Goal: Task Accomplishment & Management: Manage account settings

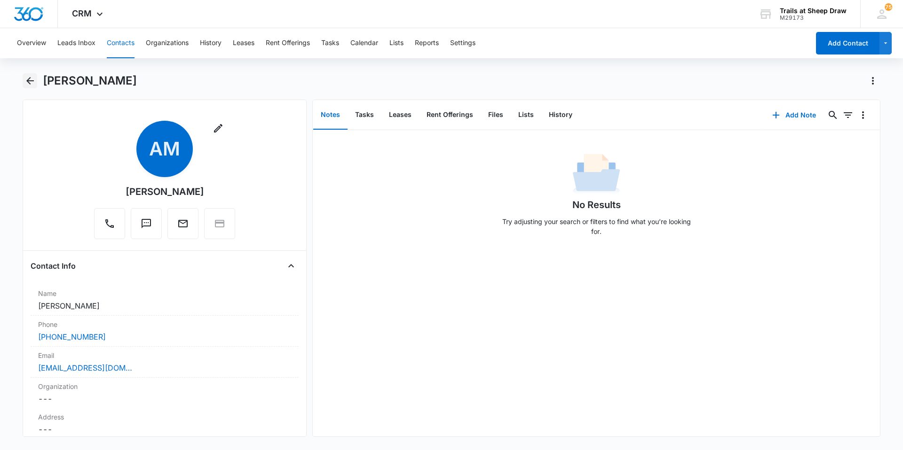
click at [33, 86] on button "Back" at bounding box center [30, 80] width 15 height 15
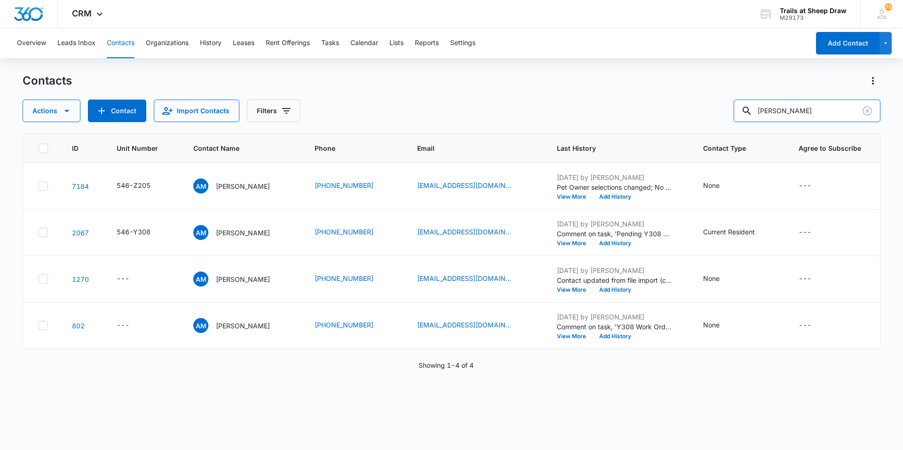
drag, startPoint x: 807, startPoint y: 111, endPoint x: 720, endPoint y: 125, distance: 88.0
click at [720, 125] on div "Contacts Actions Contact Import Contacts Filters [PERSON_NAME] ID Unit Number C…" at bounding box center [451, 261] width 857 height 376
type input "Q105"
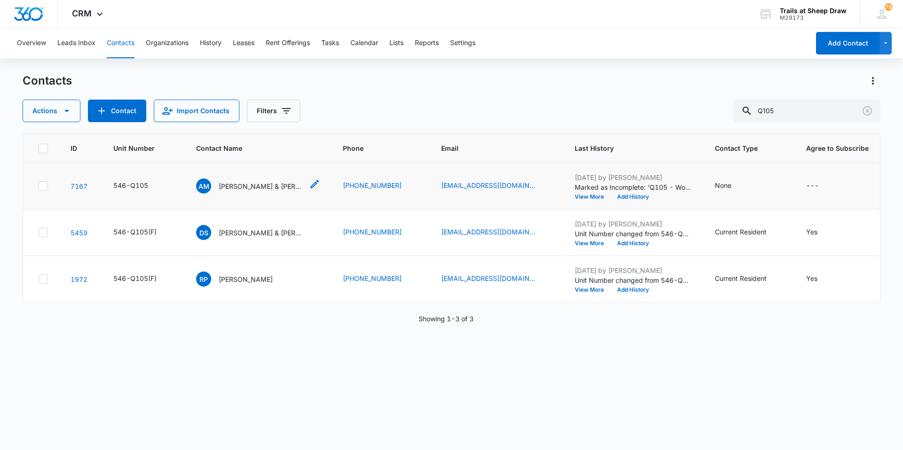
click at [257, 187] on p "[PERSON_NAME] & [PERSON_NAME]" at bounding box center [261, 186] width 85 height 10
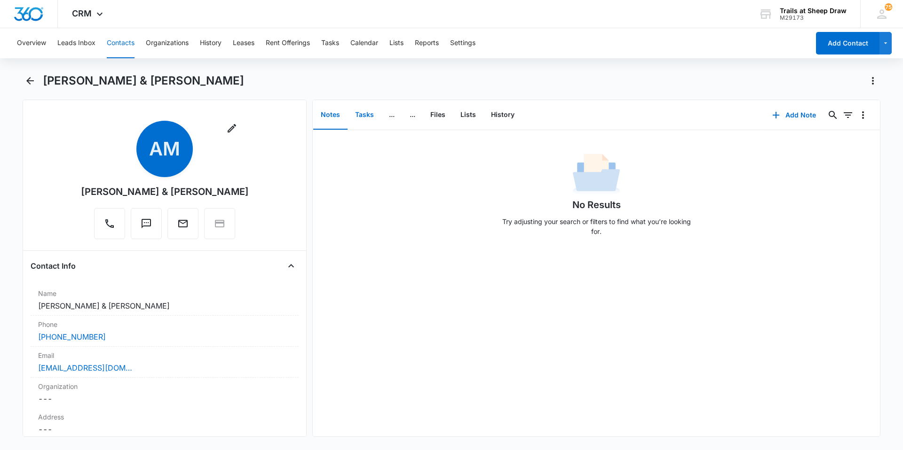
click at [364, 125] on button "Tasks" at bounding box center [364, 115] width 34 height 29
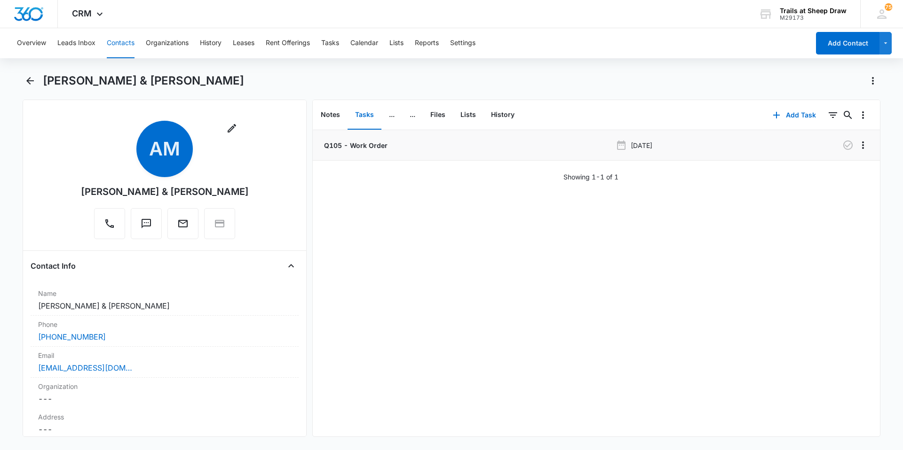
click at [351, 157] on li "Q105 - Work Order Oct 13, 2025" at bounding box center [596, 145] width 567 height 31
click at [351, 143] on p "Q105 - Work Order" at bounding box center [354, 146] width 65 height 10
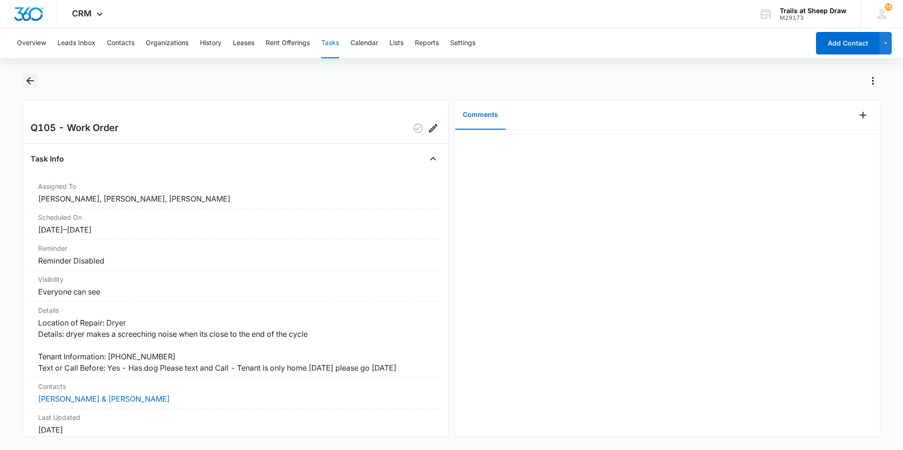
click at [26, 80] on icon "Back" at bounding box center [29, 80] width 11 height 11
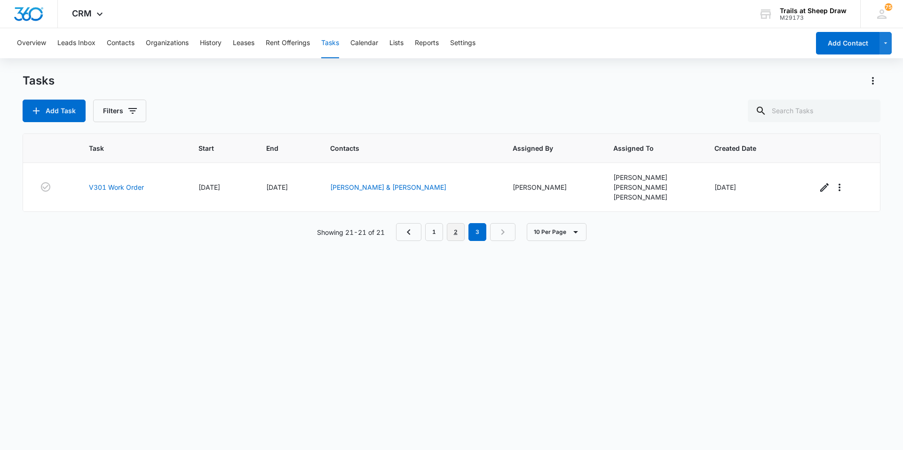
click at [457, 230] on link "2" at bounding box center [456, 232] width 18 height 18
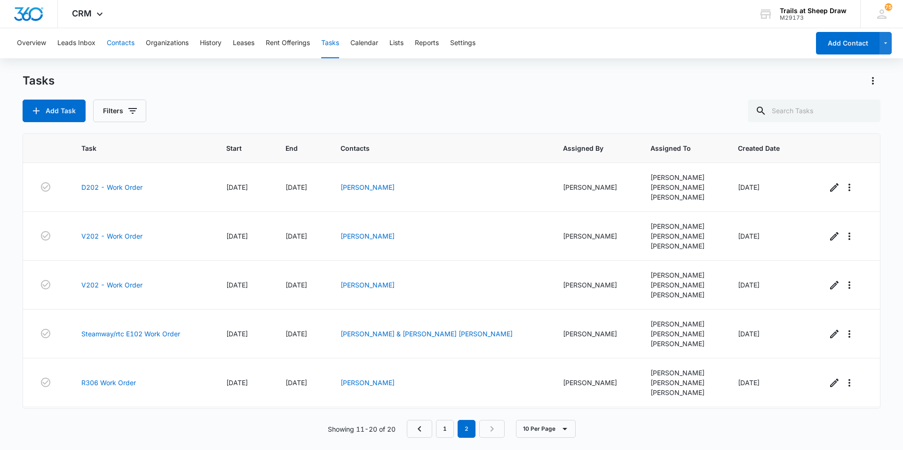
click at [118, 47] on button "Contacts" at bounding box center [121, 43] width 28 height 30
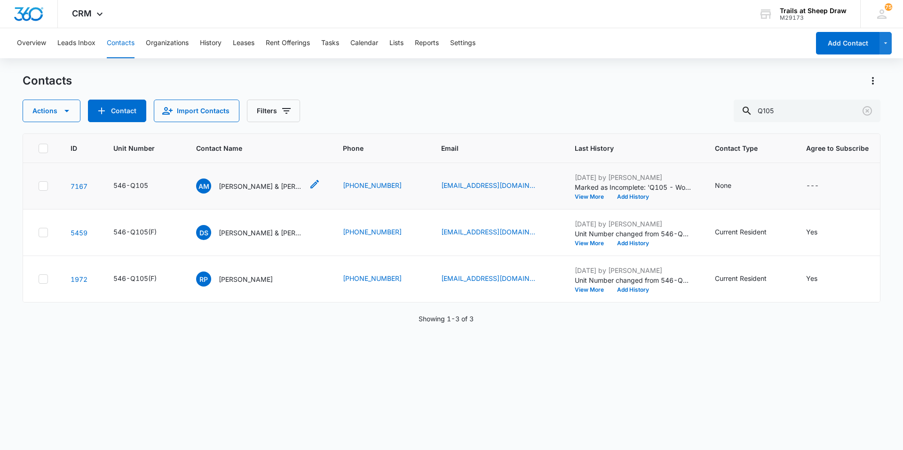
click at [270, 190] on p "[PERSON_NAME] & [PERSON_NAME]" at bounding box center [261, 186] width 85 height 10
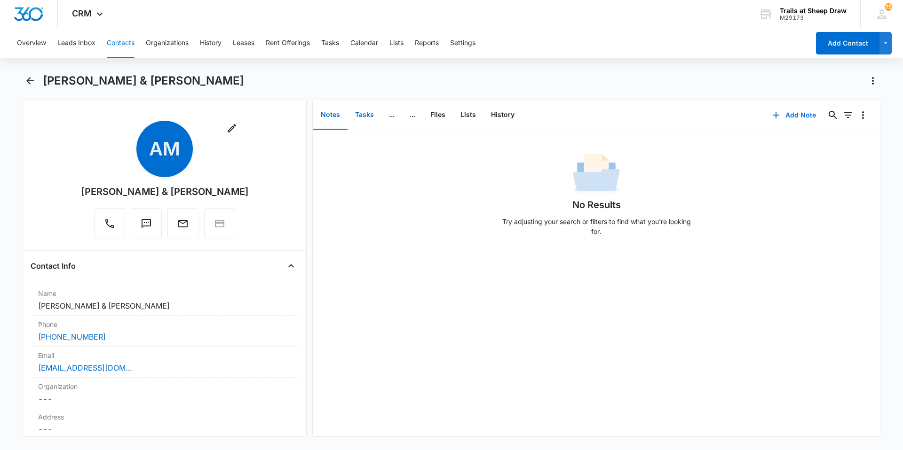
click at [364, 117] on button "Tasks" at bounding box center [364, 115] width 34 height 29
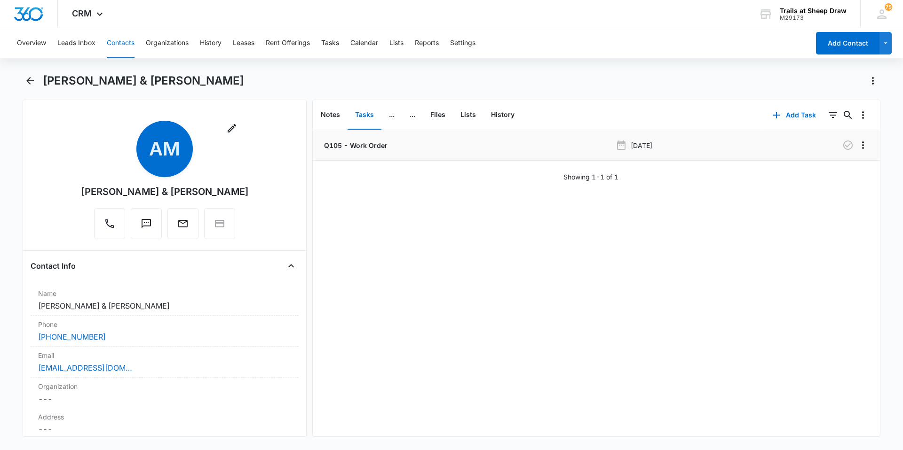
click at [365, 141] on p "Q105 - Work Order" at bounding box center [354, 146] width 65 height 10
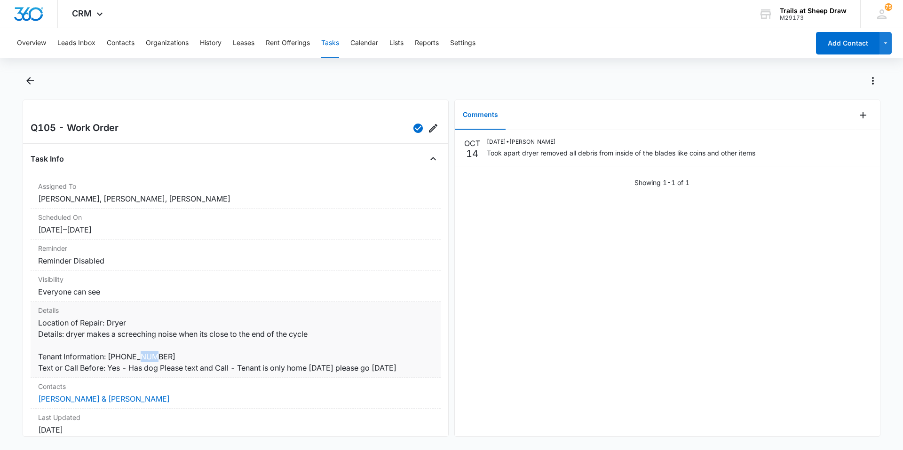
drag, startPoint x: 141, startPoint y: 355, endPoint x: 156, endPoint y: 358, distance: 15.3
click at [156, 358] on dd "Location of Repair: Dryer Details: dryer makes a screeching noise when its clos…" at bounding box center [235, 345] width 395 height 56
drag, startPoint x: 156, startPoint y: 358, endPoint x: 162, endPoint y: 357, distance: 6.1
click at [162, 357] on dd "Location of Repair: Dryer Details: dryer makes a screeching noise when its clos…" at bounding box center [235, 345] width 395 height 56
click at [174, 348] on dd "Location of Repair: Dryer Details: dryer makes a screeching noise when its clos…" at bounding box center [235, 345] width 395 height 56
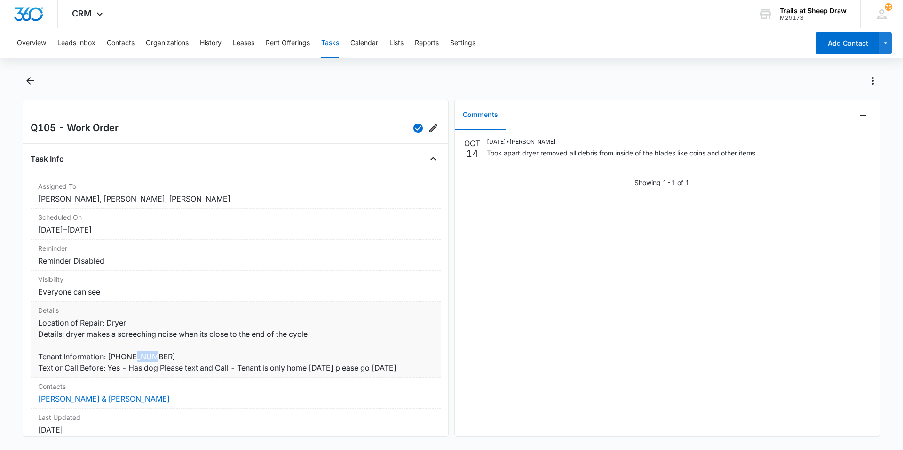
drag, startPoint x: 163, startPoint y: 355, endPoint x: 139, endPoint y: 357, distance: 23.6
click at [139, 357] on dd "Location of Repair: Dryer Details: dryer makes a screeching noise when its clos…" at bounding box center [235, 345] width 395 height 56
click at [136, 358] on dd "Location of Repair: Dryer Details: dryer makes a screeching noise when its clos…" at bounding box center [235, 345] width 395 height 56
drag, startPoint x: 136, startPoint y: 358, endPoint x: 126, endPoint y: 357, distance: 10.8
click at [126, 357] on dd "Location of Repair: Dryer Details: dryer makes a screeching noise when its clos…" at bounding box center [235, 345] width 395 height 56
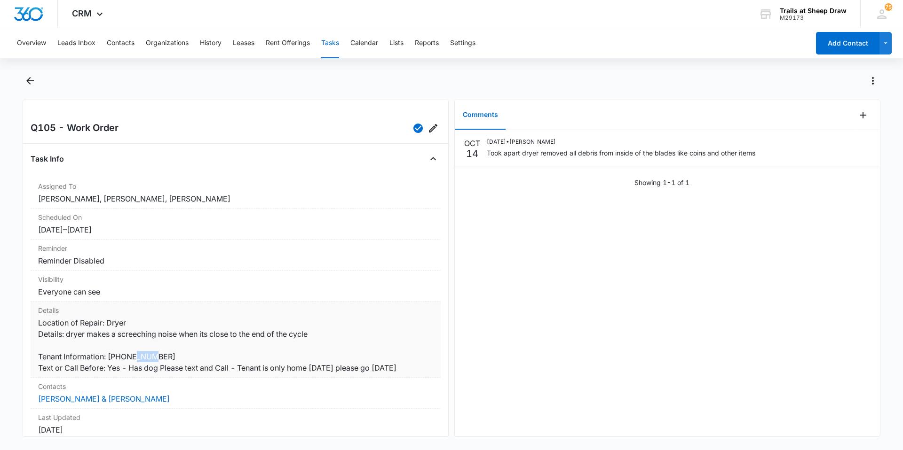
drag, startPoint x: 126, startPoint y: 357, endPoint x: 140, endPoint y: 356, distance: 14.6
click at [140, 356] on dd "Location of Repair: Dryer Details: dryer makes a screeching noise when its clos…" at bounding box center [235, 345] width 395 height 56
drag, startPoint x: 124, startPoint y: 357, endPoint x: 137, endPoint y: 356, distance: 13.2
click at [137, 356] on dd "Location of Repair: Dryer Details: dryer makes a screeching noise when its clos…" at bounding box center [235, 345] width 395 height 56
drag, startPoint x: 137, startPoint y: 356, endPoint x: 122, endPoint y: 357, distance: 15.5
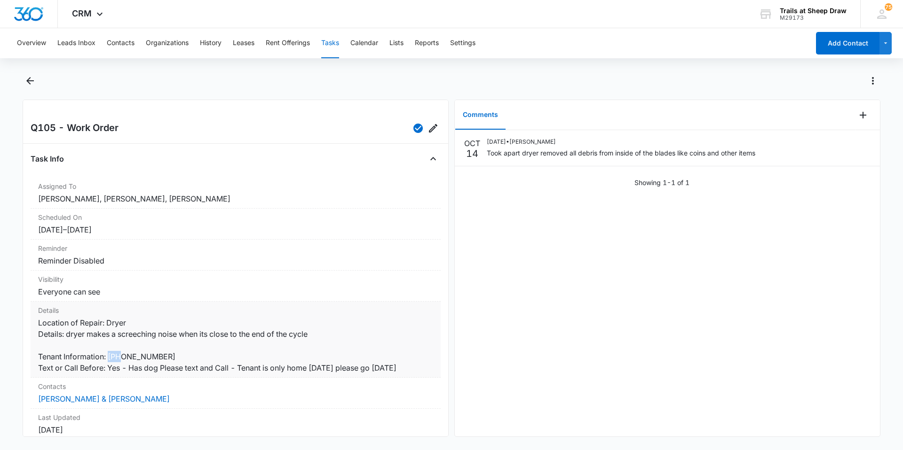
click at [122, 357] on dd "Location of Repair: Dryer Details: dryer makes a screeching noise when its clos…" at bounding box center [235, 345] width 395 height 56
drag, startPoint x: 161, startPoint y: 356, endPoint x: 109, endPoint y: 359, distance: 52.3
click at [109, 359] on dd "Location of Repair: Dryer Details: dryer makes a screeching noise when its clos…" at bounding box center [235, 345] width 395 height 56
drag, startPoint x: 109, startPoint y: 359, endPoint x: 166, endPoint y: 356, distance: 57.0
click at [166, 356] on dd "Location of Repair: Dryer Details: dryer makes a screeching noise when its clos…" at bounding box center [235, 345] width 395 height 56
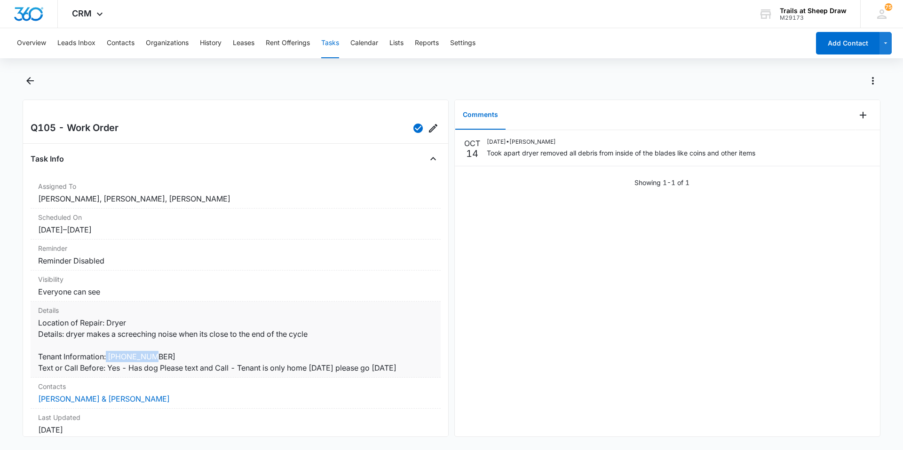
drag, startPoint x: 160, startPoint y: 356, endPoint x: 108, endPoint y: 353, distance: 52.8
click at [108, 353] on dd "Location of Repair: Dryer Details: dryer makes a screeching noise when its clos…" at bounding box center [235, 345] width 395 height 56
drag, startPoint x: 108, startPoint y: 353, endPoint x: 172, endPoint y: 355, distance: 64.0
click at [172, 355] on dd "Location of Repair: Dryer Details: dryer makes a screeching noise when its clos…" at bounding box center [235, 345] width 395 height 56
drag, startPoint x: 159, startPoint y: 355, endPoint x: 138, endPoint y: 356, distance: 21.2
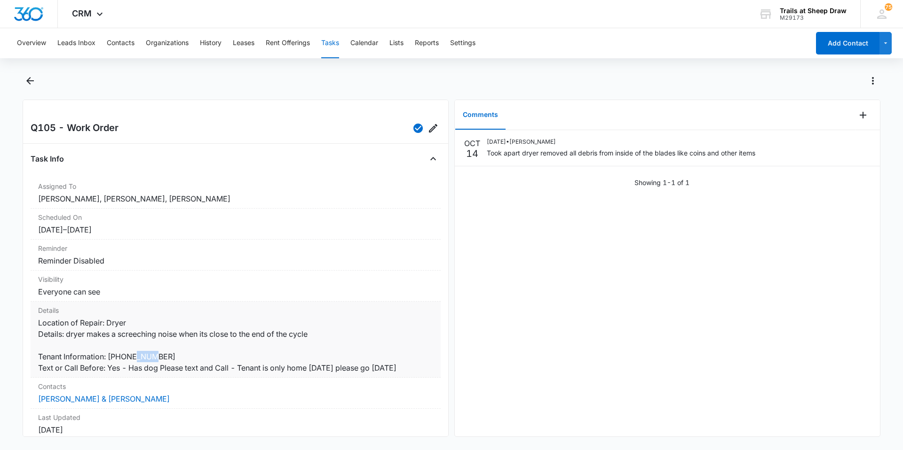
click at [138, 356] on dd "Location of Repair: Dryer Details: dryer makes a screeching noise when its clos…" at bounding box center [235, 345] width 395 height 56
drag, startPoint x: 138, startPoint y: 356, endPoint x: 181, endPoint y: 355, distance: 43.7
click at [182, 355] on dd "Location of Repair: Dryer Details: dryer makes a screeching noise when its clos…" at bounding box center [235, 345] width 395 height 56
drag, startPoint x: 139, startPoint y: 358, endPoint x: 125, endPoint y: 359, distance: 14.1
click at [125, 359] on dd "Location of Repair: Dryer Details: dryer makes a screeching noise when its clos…" at bounding box center [235, 345] width 395 height 56
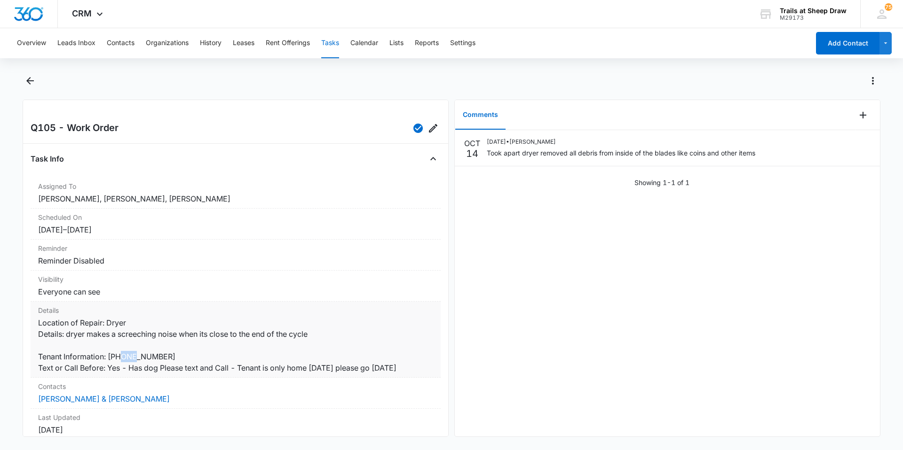
drag, startPoint x: 125, startPoint y: 359, endPoint x: 173, endPoint y: 358, distance: 48.9
click at [173, 358] on dd "Location of Repair: Dryer Details: dryer makes a screeching noise when its clos…" at bounding box center [235, 345] width 395 height 56
drag, startPoint x: 125, startPoint y: 357, endPoint x: 109, endPoint y: 357, distance: 15.5
click at [109, 357] on dd "Location of Repair: Dryer Details: dryer makes a screeching noise when its clos…" at bounding box center [235, 345] width 395 height 56
drag, startPoint x: 109, startPoint y: 357, endPoint x: 182, endPoint y: 354, distance: 72.9
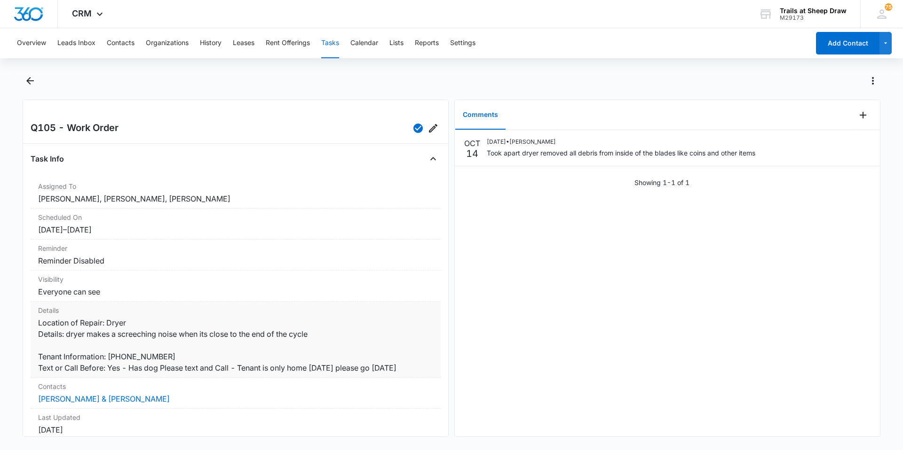
click at [182, 354] on dd "Location of Repair: Dryer Details: dryer makes a screeching noise when its clos…" at bounding box center [235, 345] width 395 height 56
drag, startPoint x: 109, startPoint y: 357, endPoint x: 122, endPoint y: 356, distance: 13.7
click at [122, 356] on dd "Location of Repair: Dryer Details: dryer makes a screeching noise when its clos…" at bounding box center [235, 345] width 395 height 56
drag, startPoint x: 122, startPoint y: 356, endPoint x: 180, endPoint y: 353, distance: 57.4
click at [180, 353] on dd "Location of Repair: Dryer Details: dryer makes a screeching noise when its clos…" at bounding box center [235, 345] width 395 height 56
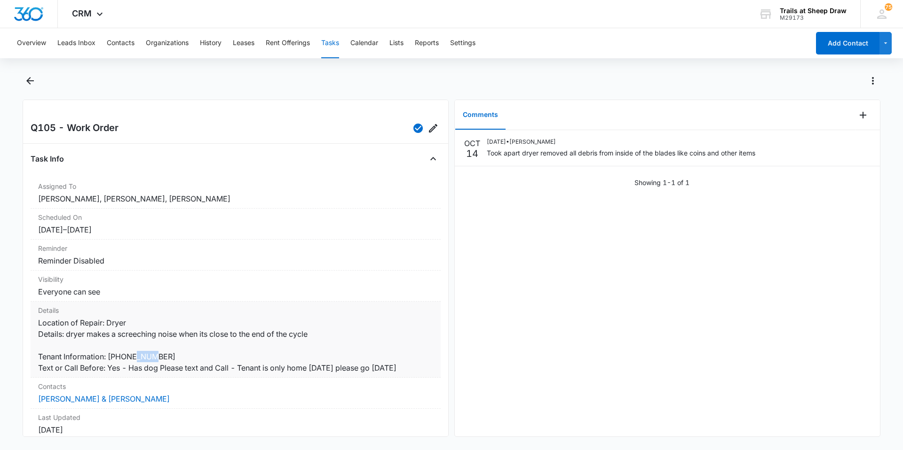
drag, startPoint x: 162, startPoint y: 355, endPoint x: 139, endPoint y: 356, distance: 23.1
click at [139, 356] on dd "Location of Repair: Dryer Details: dryer makes a screeching noise when its clos…" at bounding box center [235, 345] width 395 height 56
click at [135, 357] on dd "Location of Repair: Dryer Details: dryer makes a screeching noise when its clos…" at bounding box center [235, 345] width 395 height 56
drag, startPoint x: 135, startPoint y: 357, endPoint x: 163, endPoint y: 358, distance: 27.3
click at [166, 358] on dd "Location of Repair: Dryer Details: dryer makes a screeching noise when its clos…" at bounding box center [235, 345] width 395 height 56
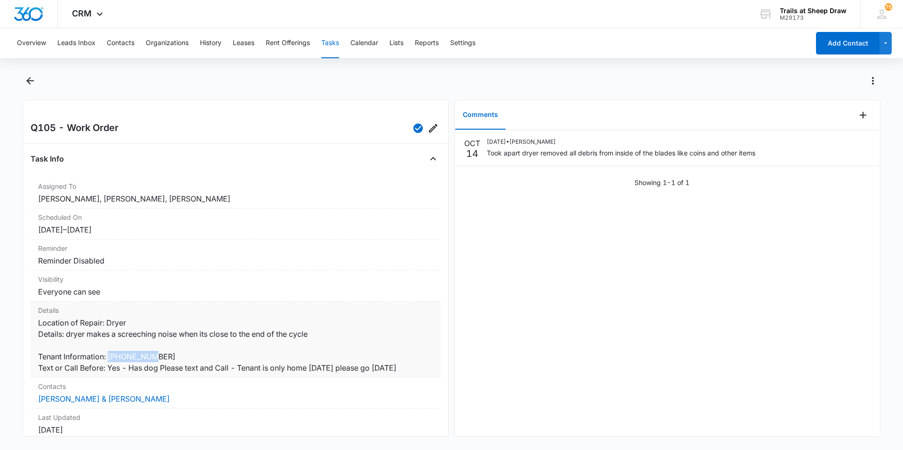
drag, startPoint x: 162, startPoint y: 358, endPoint x: 109, endPoint y: 354, distance: 53.3
click at [109, 354] on dd "Location of Repair: Dryer Details: dryer makes a screeching noise when its clos…" at bounding box center [235, 345] width 395 height 56
click at [237, 339] on dd "Location of Repair: Dryer Details: dryer makes a screeching noise when its clos…" at bounding box center [235, 345] width 395 height 56
drag, startPoint x: 421, startPoint y: 367, endPoint x: 109, endPoint y: 371, distance: 312.2
click at [109, 371] on dd "Location of Repair: Dryer Details: dryer makes a screeching noise when its clos…" at bounding box center [235, 345] width 395 height 56
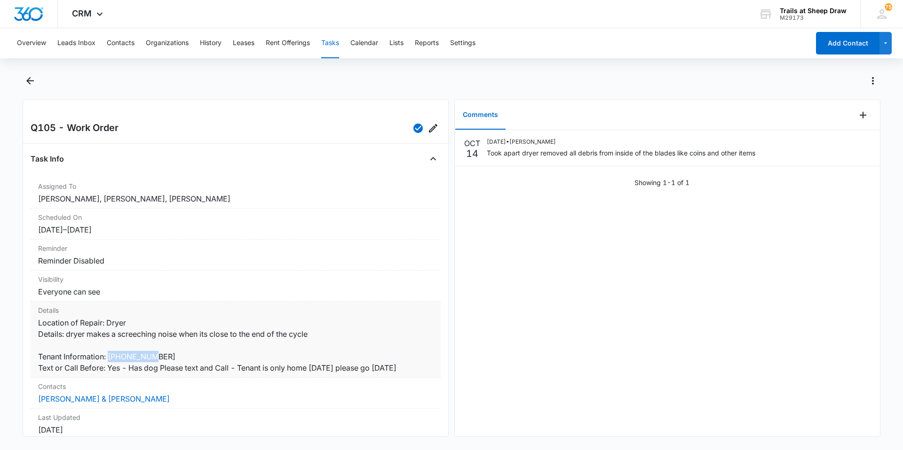
drag, startPoint x: 109, startPoint y: 371, endPoint x: 108, endPoint y: 359, distance: 11.8
click at [108, 359] on dd "Location of Repair: Dryer Details: dryer makes a screeching noise when its clos…" at bounding box center [235, 345] width 395 height 56
drag, startPoint x: 314, startPoint y: 333, endPoint x: 36, endPoint y: 338, distance: 278.8
click at [36, 338] on div "Details Location of Repair: Dryer Details: dryer makes a screeching noise when …" at bounding box center [236, 340] width 410 height 76
click at [157, 321] on dd "Location of Repair: Dryer Details: dryer makes a screeching noise when its clos…" at bounding box center [235, 345] width 395 height 56
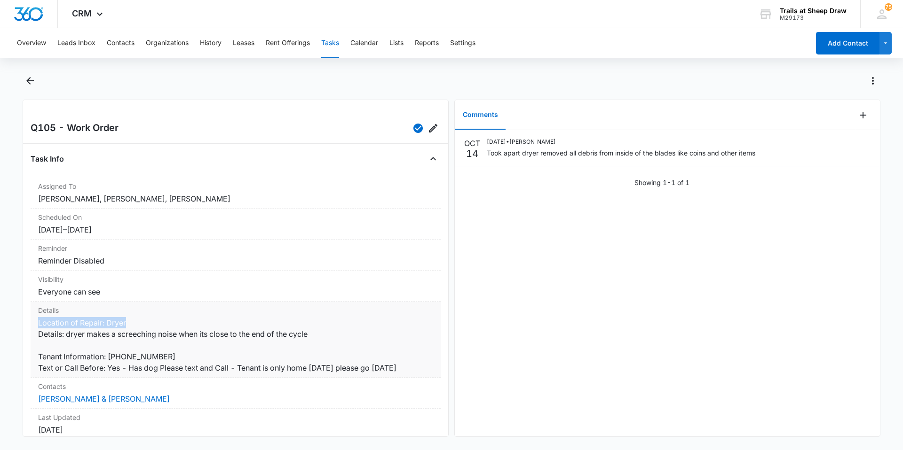
drag, startPoint x: 128, startPoint y: 323, endPoint x: 38, endPoint y: 324, distance: 90.3
click at [38, 324] on dd "Location of Repair: Dryer Details: dryer makes a screeching noise when its clos…" at bounding box center [235, 345] width 395 height 56
drag, startPoint x: 38, startPoint y: 324, endPoint x: 268, endPoint y: 342, distance: 231.0
click at [268, 342] on dd "Location of Repair: Dryer Details: dryer makes a screeching noise when its clos…" at bounding box center [235, 345] width 395 height 56
drag, startPoint x: 268, startPoint y: 342, endPoint x: 270, endPoint y: 347, distance: 5.5
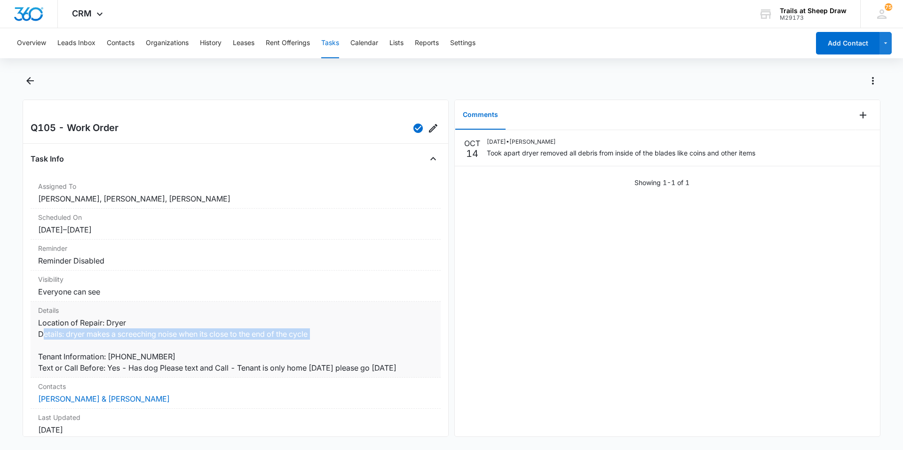
click at [270, 347] on dd "Location of Repair: Dryer Details: dryer makes a screeching noise when its clos…" at bounding box center [235, 345] width 395 height 56
drag, startPoint x: 111, startPoint y: 355, endPoint x: 163, endPoint y: 358, distance: 52.2
click at [163, 358] on dd "Location of Repair: Dryer Details: dryer makes a screeching noise when its clos…" at bounding box center [235, 345] width 395 height 56
drag, startPoint x: 163, startPoint y: 358, endPoint x: 161, endPoint y: 364, distance: 6.4
click at [177, 361] on dd "Location of Repair: Dryer Details: dryer makes a screeching noise when its clos…" at bounding box center [235, 345] width 395 height 56
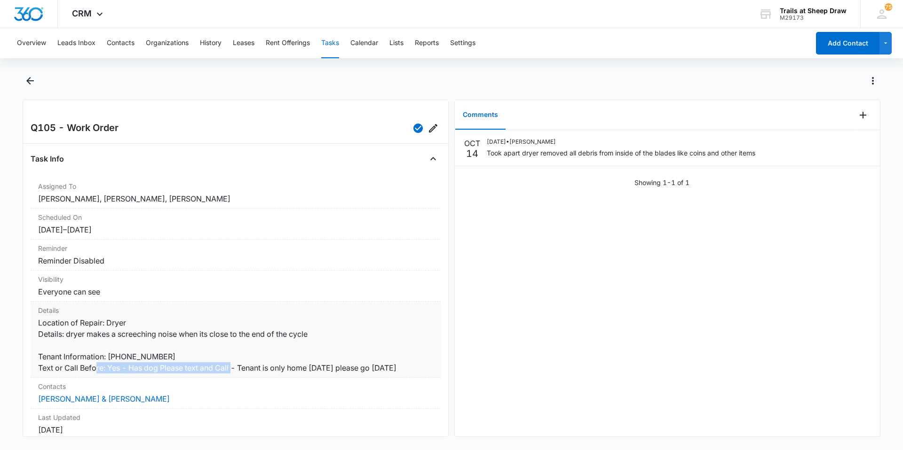
drag, startPoint x: 108, startPoint y: 369, endPoint x: 254, endPoint y: 369, distance: 145.7
click at [254, 369] on dd "Location of Repair: Dryer Details: dryer makes a screeching noise when its clos…" at bounding box center [235, 345] width 395 height 56
drag, startPoint x: 254, startPoint y: 369, endPoint x: 305, endPoint y: 369, distance: 51.2
click at [305, 369] on dd "Location of Repair: Dryer Details: dryer makes a screeching noise when its clos…" at bounding box center [235, 345] width 395 height 56
drag, startPoint x: 305, startPoint y: 369, endPoint x: 252, endPoint y: 363, distance: 53.5
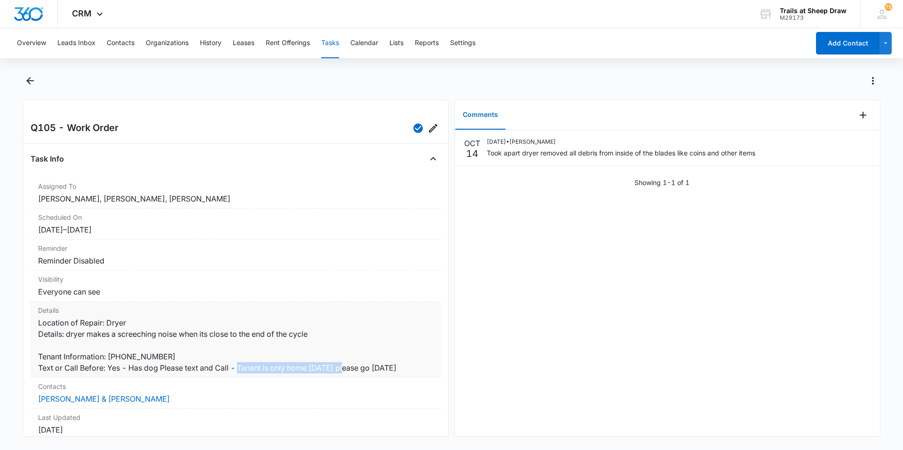
click at [252, 363] on dd "Location of Repair: Dryer Details: dryer makes a screeching noise when its clos…" at bounding box center [235, 345] width 395 height 56
drag, startPoint x: 252, startPoint y: 363, endPoint x: 275, endPoint y: 362, distance: 22.6
click at [275, 362] on dd "Location of Repair: Dryer Details: dryer makes a screeching noise when its clos…" at bounding box center [235, 345] width 395 height 56
drag, startPoint x: 275, startPoint y: 362, endPoint x: 420, endPoint y: 366, distance: 145.8
click at [420, 366] on dd "Location of Repair: Dryer Details: dryer makes a screeching noise when its clos…" at bounding box center [235, 345] width 395 height 56
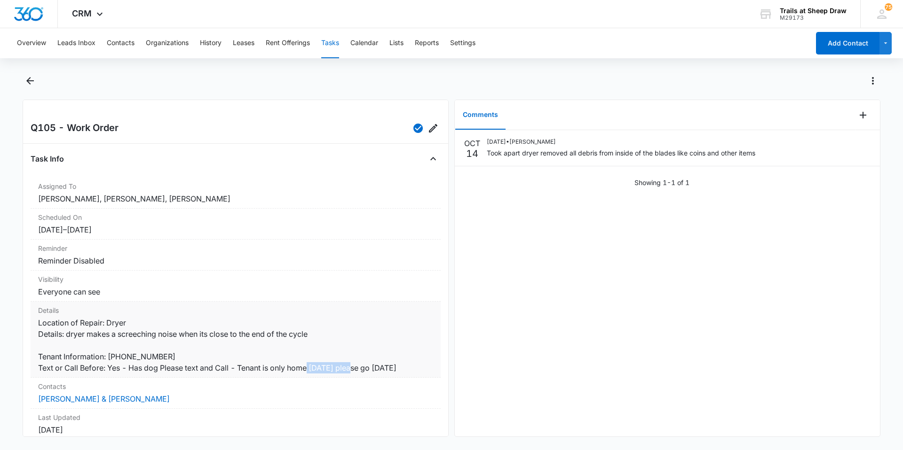
drag, startPoint x: 420, startPoint y: 366, endPoint x: 325, endPoint y: 369, distance: 95.0
click at [325, 369] on dd "Location of Repair: Dryer Details: dryer makes a screeching noise when its clos…" at bounding box center [235, 345] width 395 height 56
drag, startPoint x: 325, startPoint y: 369, endPoint x: 274, endPoint y: 373, distance: 51.9
click at [274, 373] on dd "Location of Repair: Dryer Details: dryer makes a screeching noise when its clos…" at bounding box center [235, 345] width 395 height 56
drag, startPoint x: 274, startPoint y: 373, endPoint x: 40, endPoint y: 370, distance: 233.7
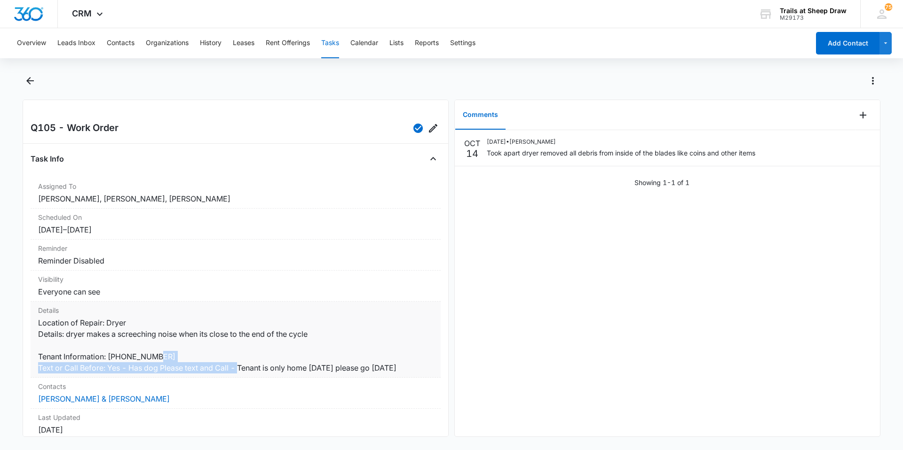
click at [40, 370] on dd "Location of Repair: Dryer Details: dryer makes a screeching noise when its clos…" at bounding box center [235, 345] width 395 height 56
drag, startPoint x: 40, startPoint y: 370, endPoint x: 312, endPoint y: 338, distance: 274.0
click at [312, 338] on dd "Location of Repair: Dryer Details: dryer makes a screeching noise when its clos…" at bounding box center [235, 345] width 395 height 56
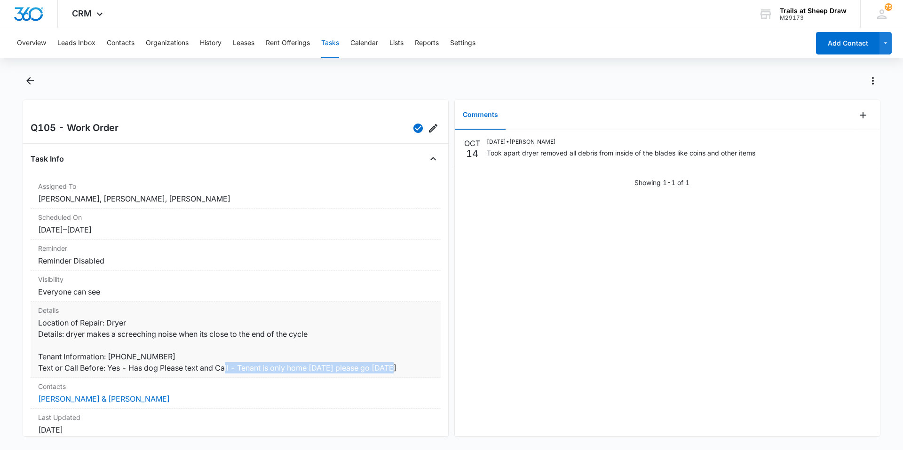
drag, startPoint x: 238, startPoint y: 368, endPoint x: 419, endPoint y: 371, distance: 181.0
click at [419, 371] on dd "Location of Repair: Dryer Details: dryer makes a screeching noise when its clos…" at bounding box center [235, 345] width 395 height 56
drag, startPoint x: 128, startPoint y: 367, endPoint x: 235, endPoint y: 365, distance: 107.2
click at [235, 365] on dd "Location of Repair: Dryer Details: dryer makes a screeching noise when its clos…" at bounding box center [235, 345] width 395 height 56
drag, startPoint x: 59, startPoint y: 337, endPoint x: 311, endPoint y: 336, distance: 252.0
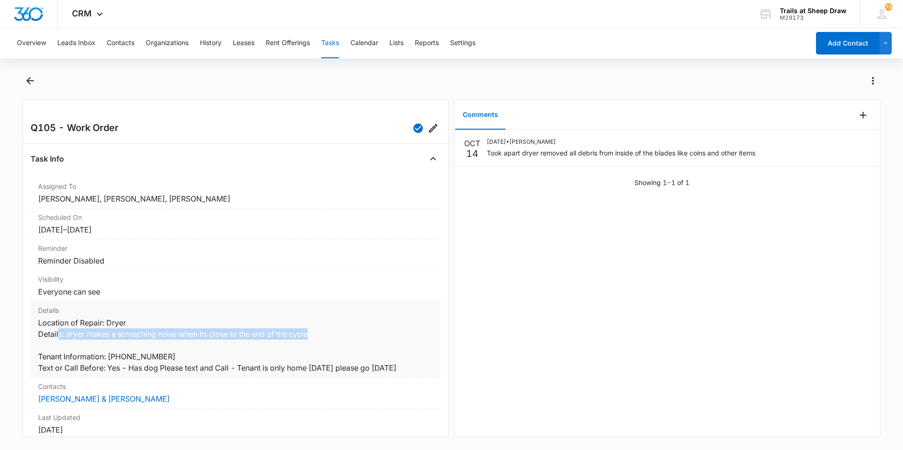
click at [311, 336] on dd "Location of Repair: Dryer Details: dryer makes a screeching noise when its clos…" at bounding box center [235, 345] width 395 height 56
drag, startPoint x: 311, startPoint y: 336, endPoint x: 375, endPoint y: 324, distance: 64.5
click at [375, 324] on dd "Location of Repair: Dryer Details: dryer makes a screeching noise when its clos…" at bounding box center [235, 345] width 395 height 56
drag, startPoint x: 315, startPoint y: 337, endPoint x: 39, endPoint y: 336, distance: 276.4
click at [39, 336] on dd "Location of Repair: Dryer Details: dryer makes a screeching noise when its clos…" at bounding box center [235, 345] width 395 height 56
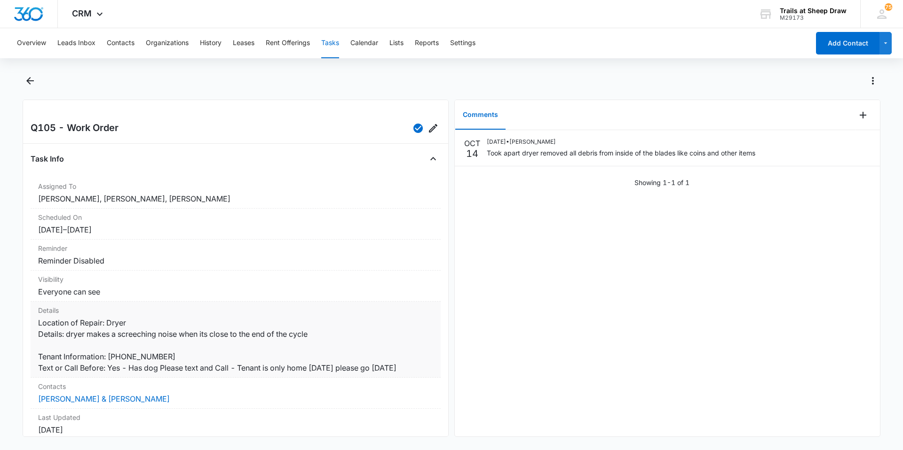
drag, startPoint x: 39, startPoint y: 336, endPoint x: 148, endPoint y: 318, distance: 110.6
click at [148, 318] on dd "Location of Repair: Dryer Details: dryer makes a screeching noise when its clos…" at bounding box center [235, 345] width 395 height 56
drag, startPoint x: 134, startPoint y: 321, endPoint x: 39, endPoint y: 322, distance: 95.0
click at [39, 322] on dd "Location of Repair: Dryer Details: dryer makes a screeching noise when its clos…" at bounding box center [235, 345] width 395 height 56
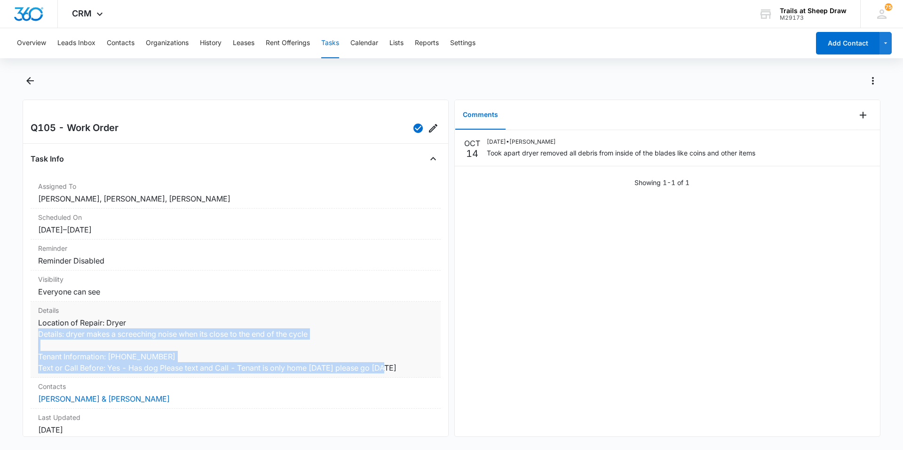
drag, startPoint x: 39, startPoint y: 322, endPoint x: 412, endPoint y: 371, distance: 376.8
click at [412, 371] on div "Details Location of Repair: Dryer Details: dryer makes a screeching noise when …" at bounding box center [236, 340] width 410 height 76
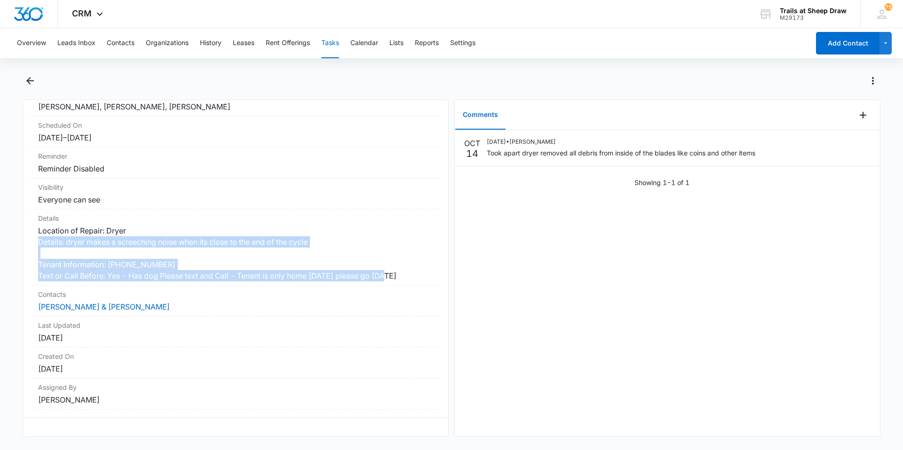
scroll to position [99, 0]
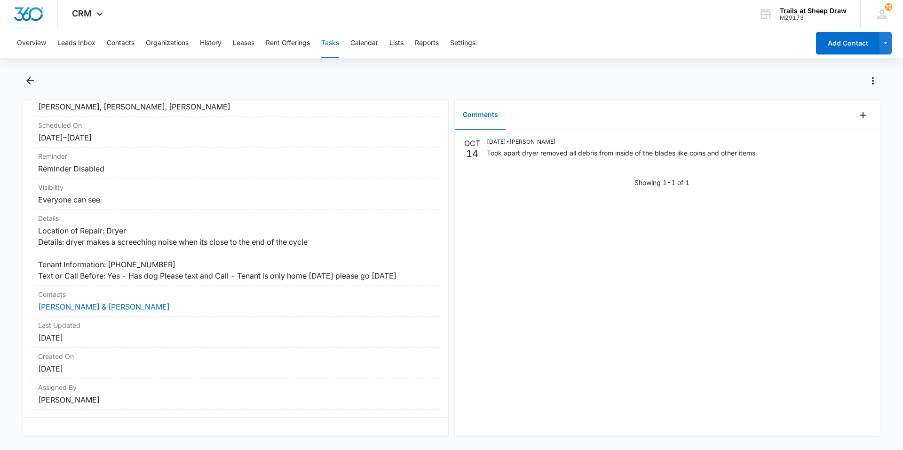
click at [519, 386] on div "OCT 14 10/14/2025 • Edgar Jimenez Took apart dryer removed all debris from insi…" at bounding box center [667, 283] width 425 height 307
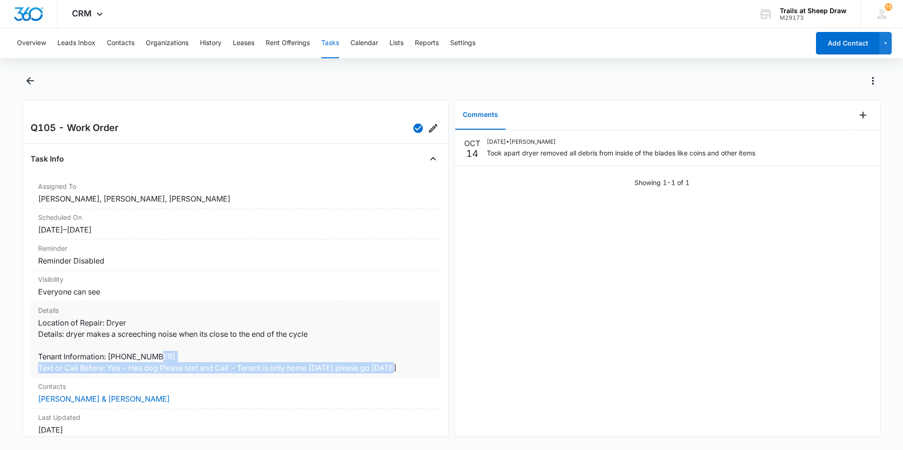
drag, startPoint x: 426, startPoint y: 372, endPoint x: 38, endPoint y: 369, distance: 387.8
click at [38, 369] on div "Details Location of Repair: Dryer Details: dryer makes a screeching noise when …" at bounding box center [236, 340] width 410 height 76
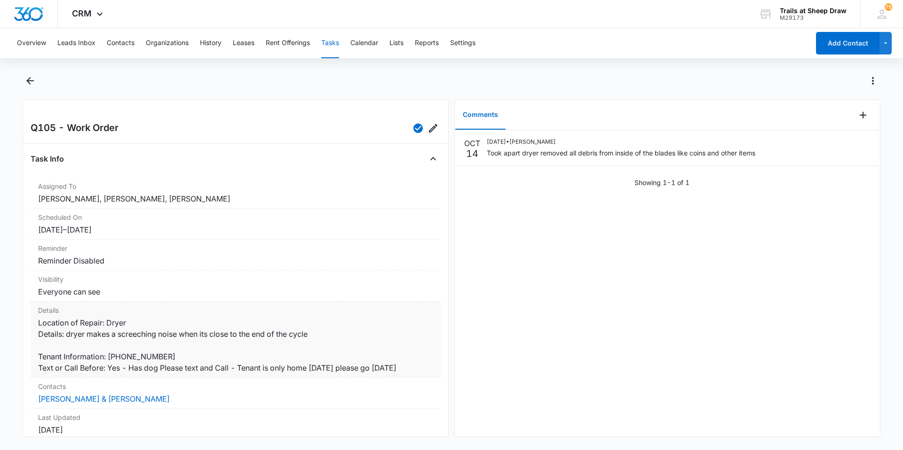
drag, startPoint x: 183, startPoint y: 355, endPoint x: 357, endPoint y: 355, distance: 174.4
click at [357, 355] on dd "Location of Repair: Dryer Details: dryer makes a screeching noise when its clos…" at bounding box center [235, 345] width 395 height 56
click at [29, 79] on icon "Back" at bounding box center [29, 80] width 11 height 11
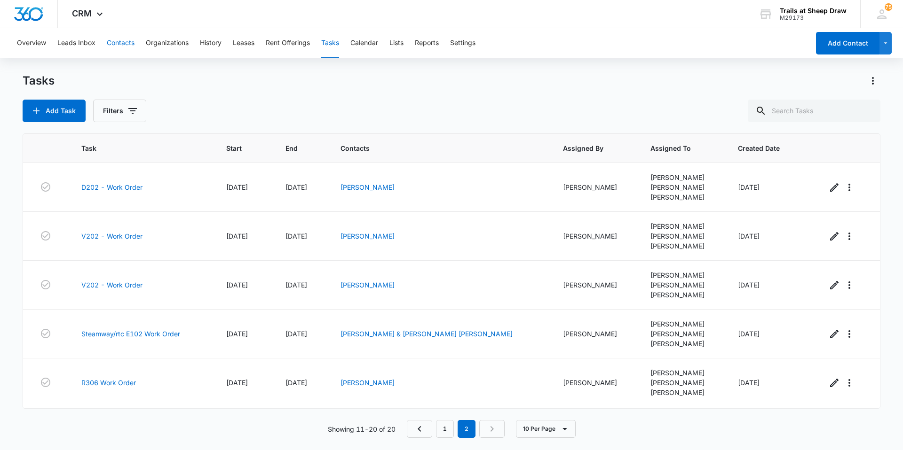
click at [123, 51] on button "Contacts" at bounding box center [121, 43] width 28 height 30
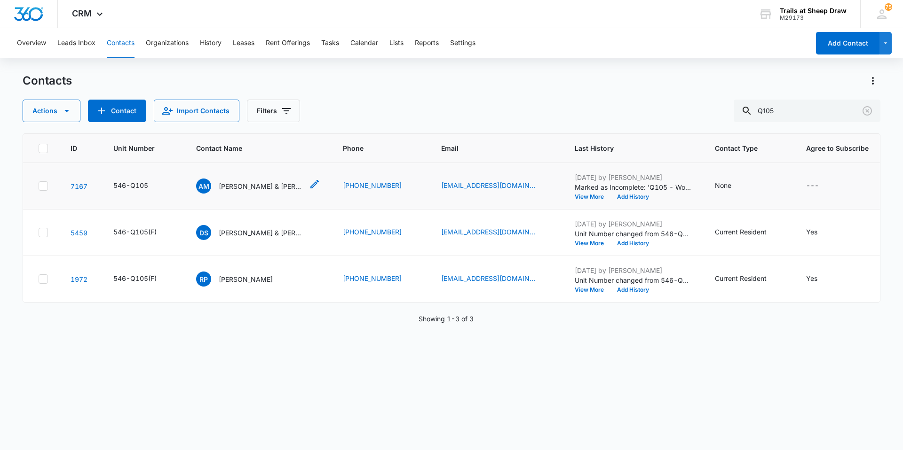
click at [266, 185] on p "[PERSON_NAME] & [PERSON_NAME]" at bounding box center [261, 186] width 85 height 10
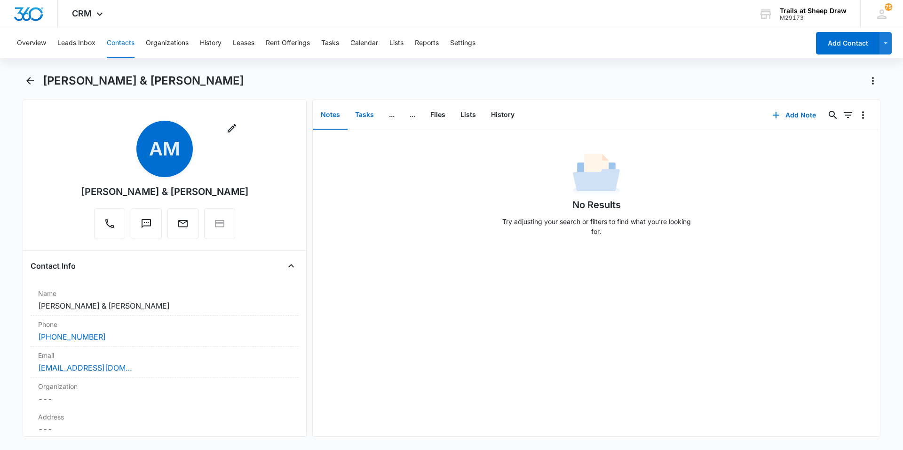
click at [371, 119] on button "Tasks" at bounding box center [364, 115] width 34 height 29
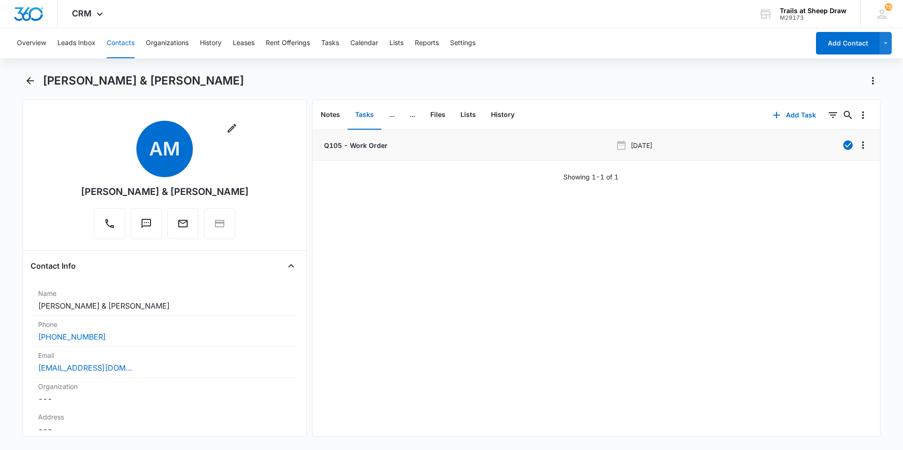
click at [368, 150] on li "Q105 - Work Order Oct 13, 2025" at bounding box center [596, 145] width 567 height 31
click at [368, 145] on p "Q105 - Work Order" at bounding box center [354, 146] width 65 height 10
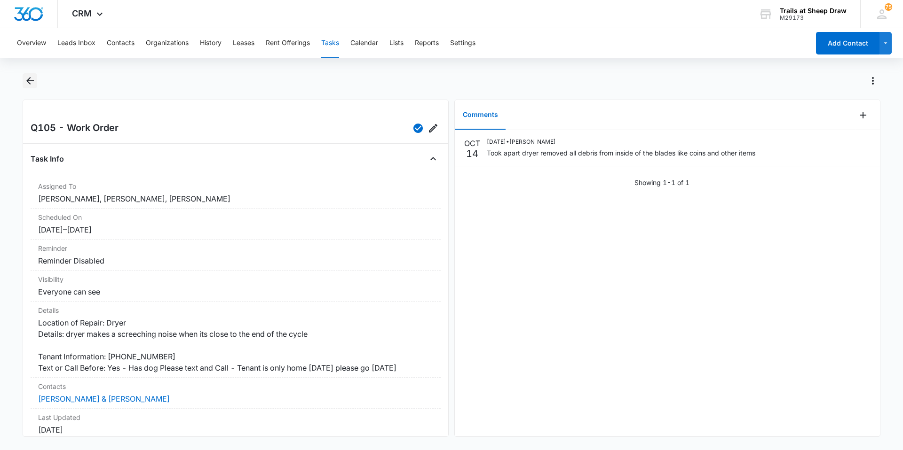
click at [30, 81] on icon "Back" at bounding box center [30, 81] width 8 height 8
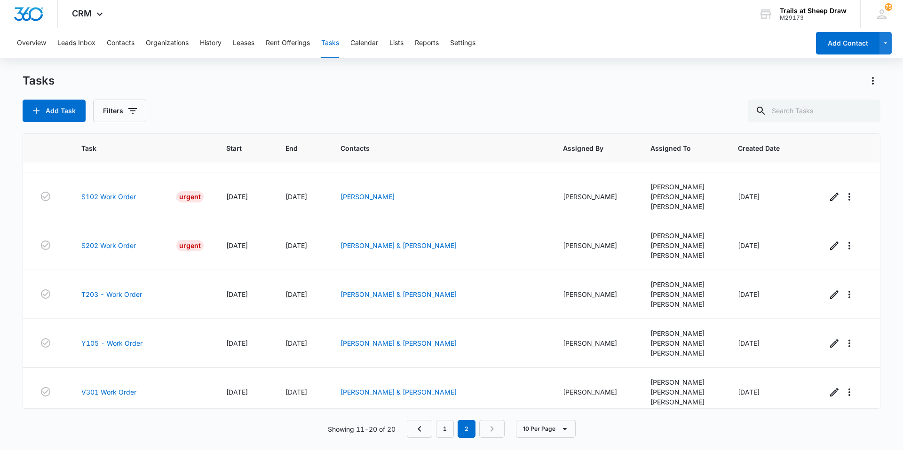
scroll to position [243, 0]
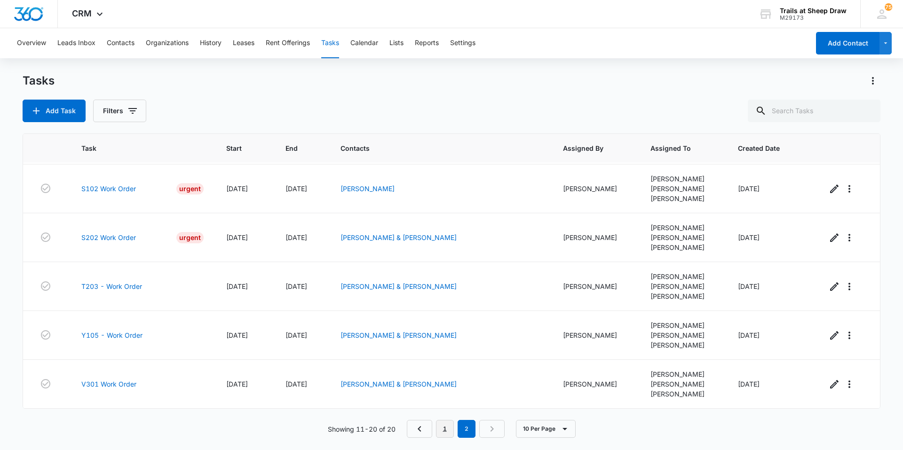
click at [444, 426] on link "1" at bounding box center [445, 429] width 18 height 18
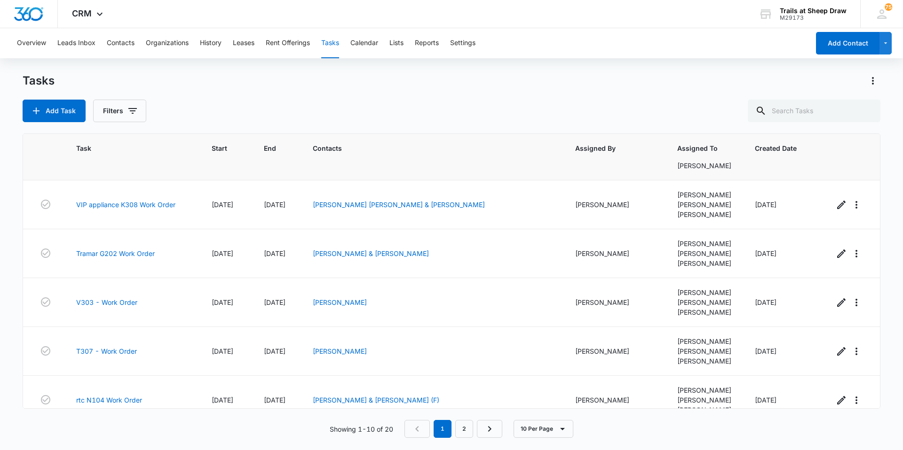
scroll to position [233, 0]
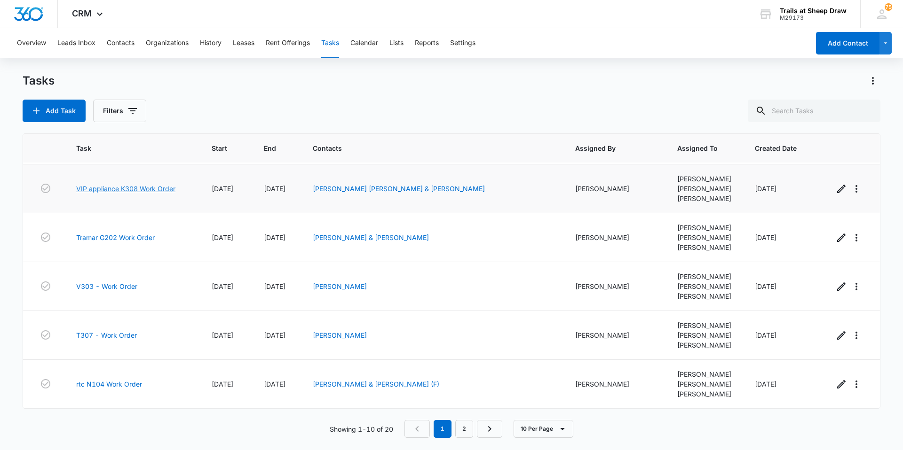
click at [126, 191] on link "VIP appliance K308 Work Order" at bounding box center [125, 189] width 99 height 10
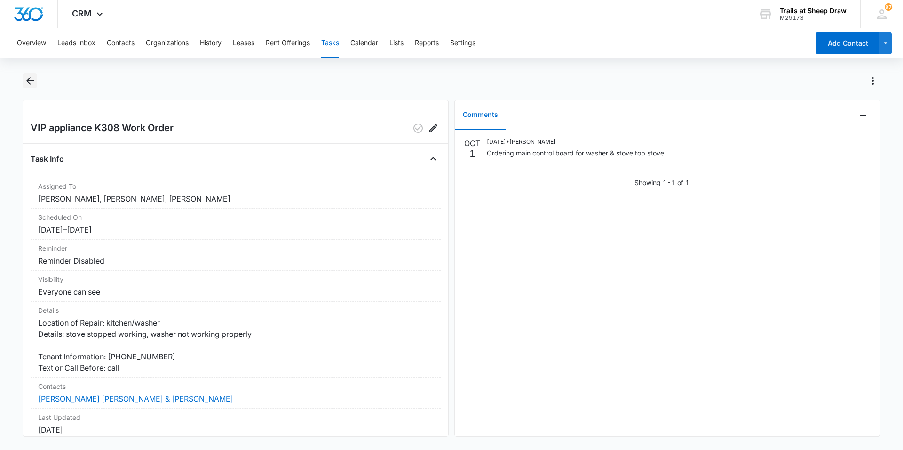
click at [36, 80] on button "Back" at bounding box center [30, 80] width 15 height 15
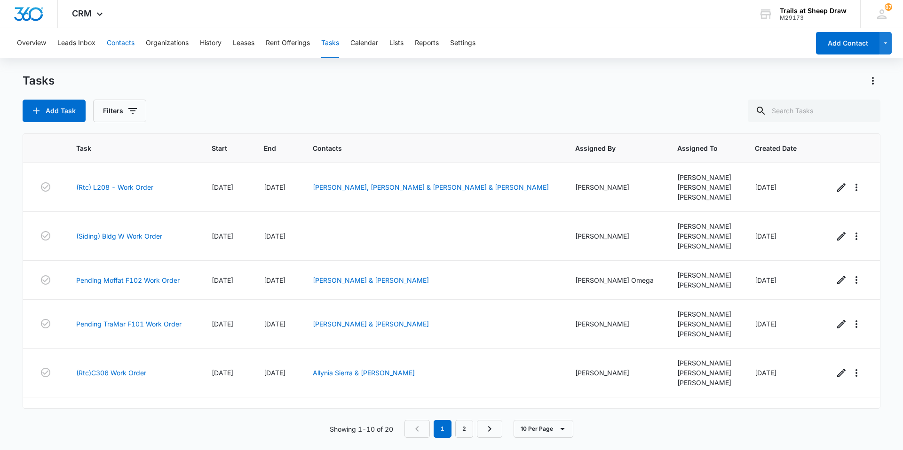
click at [115, 39] on button "Contacts" at bounding box center [121, 43] width 28 height 30
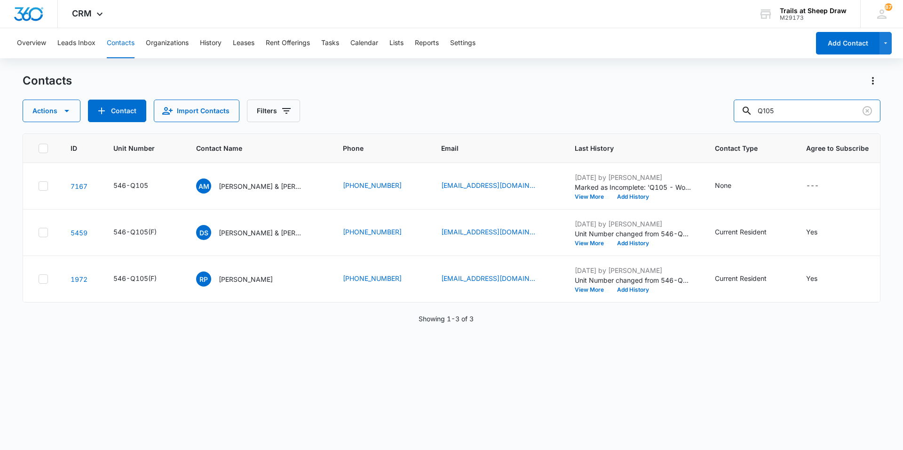
drag, startPoint x: 823, startPoint y: 113, endPoint x: 727, endPoint y: 129, distance: 97.1
click at [728, 128] on div "Contacts Actions Contact Import Contacts Filters Q105 ID Unit Number Contact Na…" at bounding box center [451, 261] width 857 height 376
type input "T307"
click at [244, 191] on div "VS [PERSON_NAME]" at bounding box center [234, 186] width 77 height 15
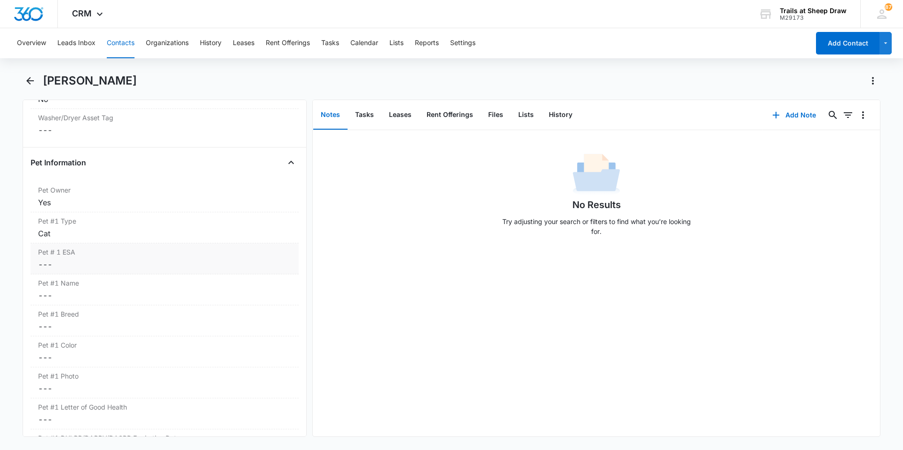
scroll to position [1175, 0]
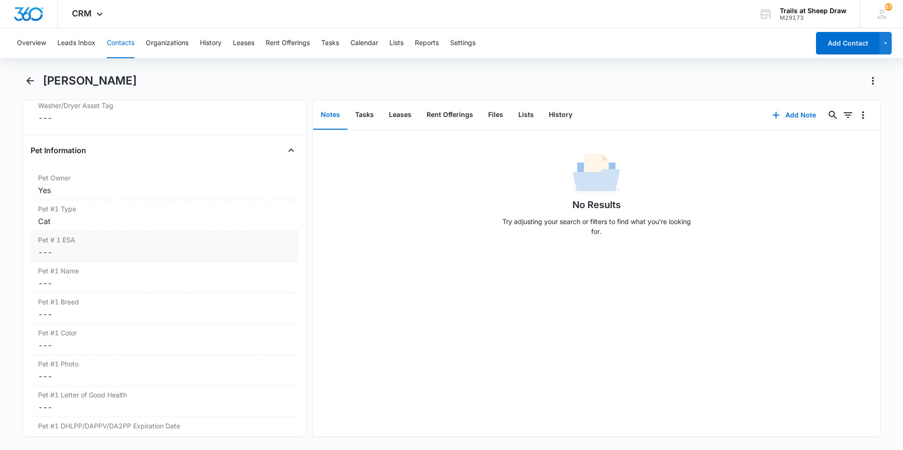
click at [80, 257] on dd "Cancel Save Changes ---" at bounding box center [164, 252] width 253 height 11
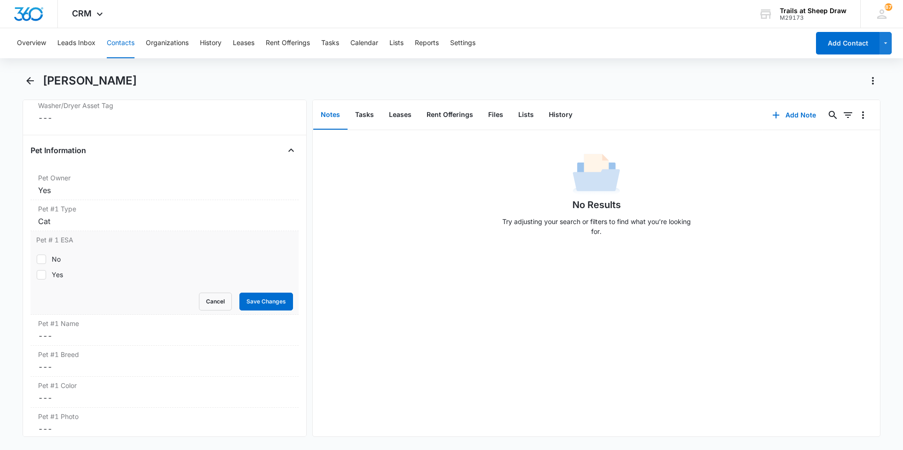
click at [58, 284] on div "No Yes" at bounding box center [164, 267] width 257 height 37
click at [58, 277] on div "Yes" at bounding box center [57, 275] width 11 height 10
click at [37, 275] on input "Yes" at bounding box center [36, 275] width 0 height 0
checkbox input "true"
click at [247, 301] on button "Save Changes" at bounding box center [266, 302] width 54 height 18
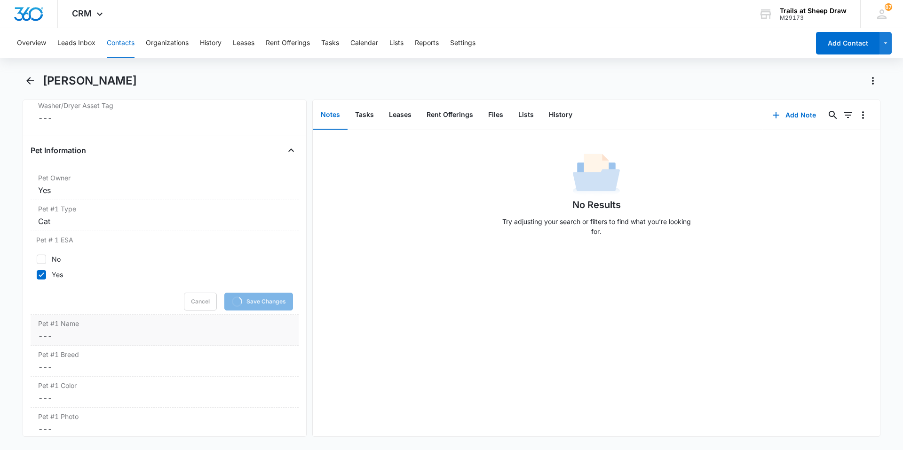
click at [89, 333] on dd "Cancel Save Changes ---" at bounding box center [164, 335] width 253 height 11
drag, startPoint x: 80, startPoint y: 351, endPoint x: 80, endPoint y: 346, distance: 4.7
click at [80, 346] on input "Pet #1 Name" at bounding box center [164, 343] width 257 height 23
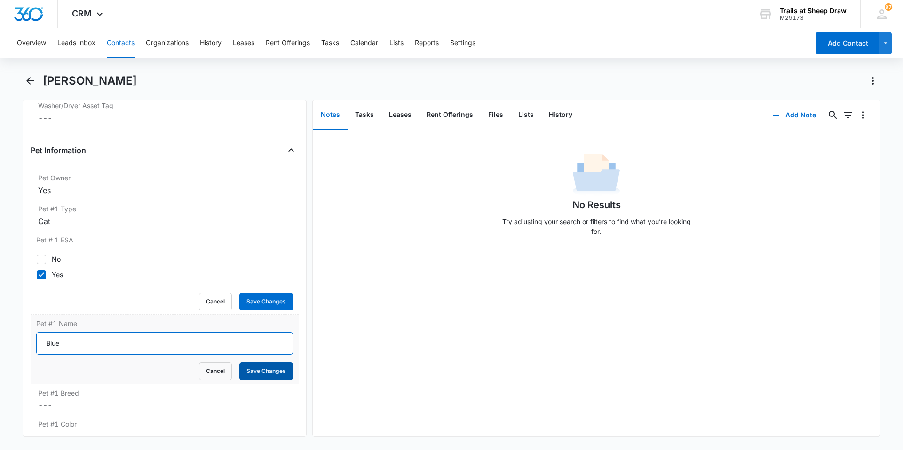
type input "Blue"
click at [260, 368] on button "Save Changes" at bounding box center [266, 371] width 54 height 18
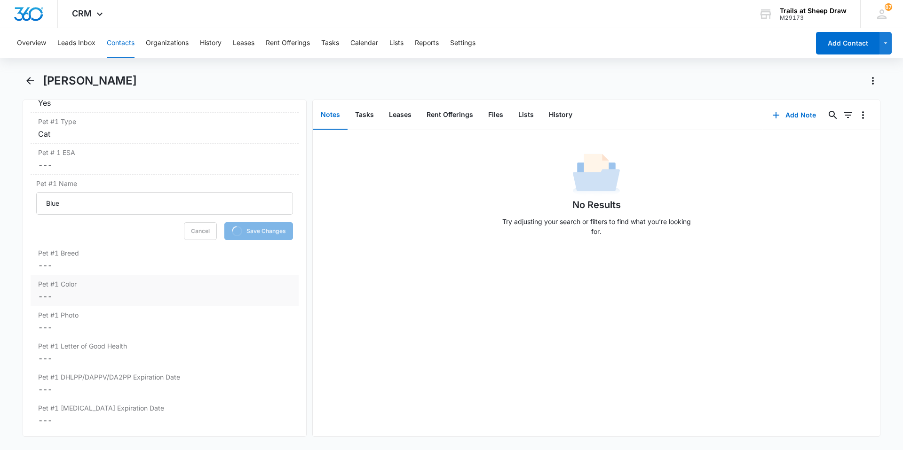
scroll to position [1269, 0]
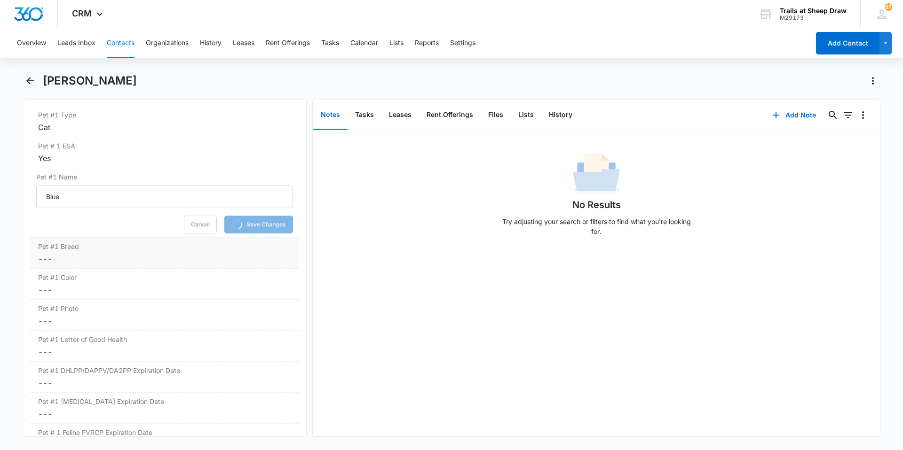
click at [83, 263] on dd "Cancel Save Changes ---" at bounding box center [164, 258] width 253 height 11
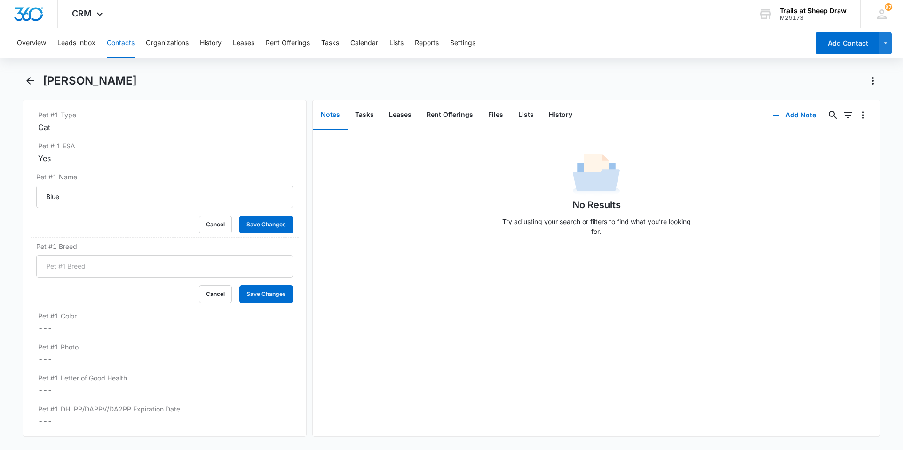
click at [78, 269] on input "Pet #1 Breed" at bounding box center [164, 266] width 257 height 23
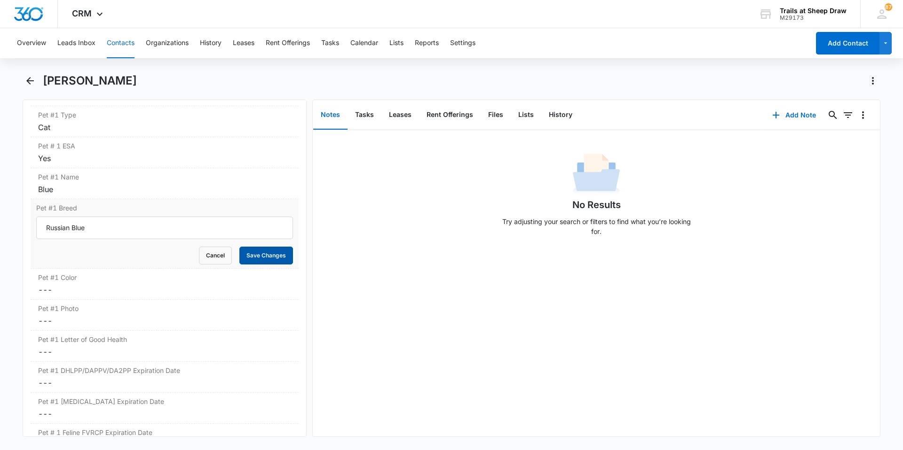
type input "Russian Blue"
click at [273, 252] on button "Save Changes" at bounding box center [266, 256] width 54 height 18
drag, startPoint x: 79, startPoint y: 291, endPoint x: 67, endPoint y: 274, distance: 20.2
click at [77, 289] on dd "Cancel Save Changes ---" at bounding box center [164, 289] width 253 height 11
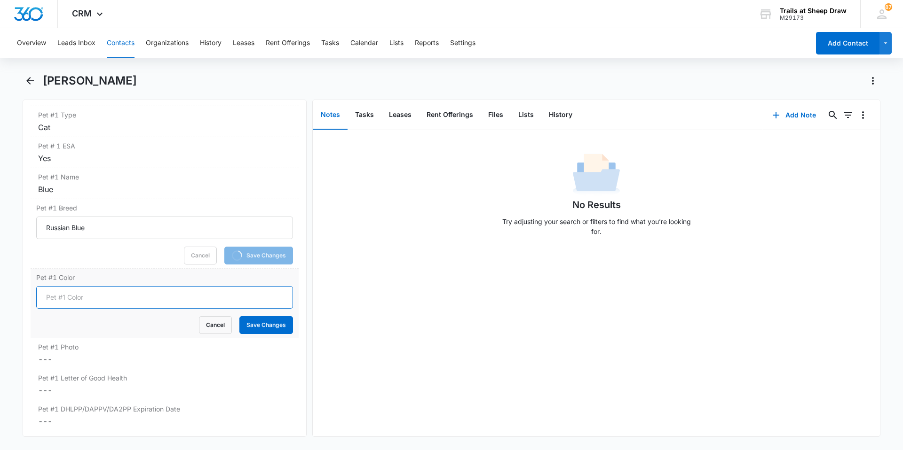
drag, startPoint x: 61, startPoint y: 286, endPoint x: 59, endPoint y: 296, distance: 9.6
click at [59, 296] on input "Pet #1 Color" at bounding box center [164, 297] width 257 height 23
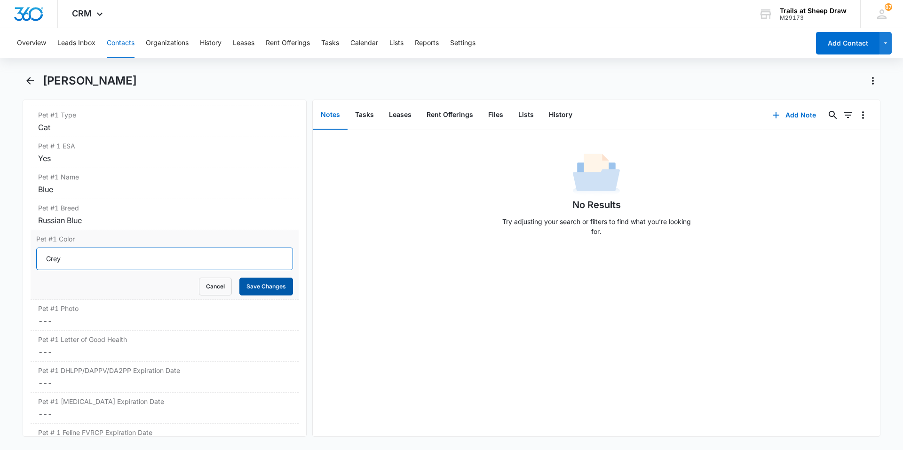
type input "Grey"
click at [274, 286] on button "Save Changes" at bounding box center [266, 287] width 54 height 18
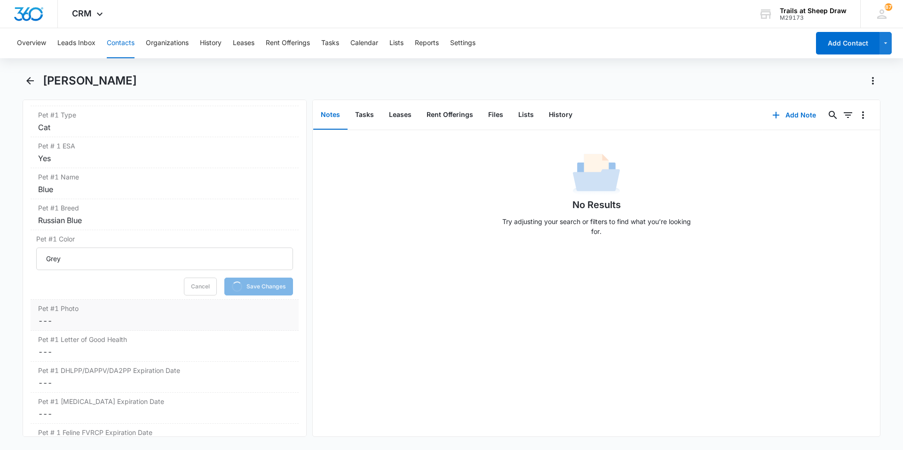
click at [130, 327] on div "Pet #1 Photo Cancel Save Changes ---" at bounding box center [165, 315] width 268 height 31
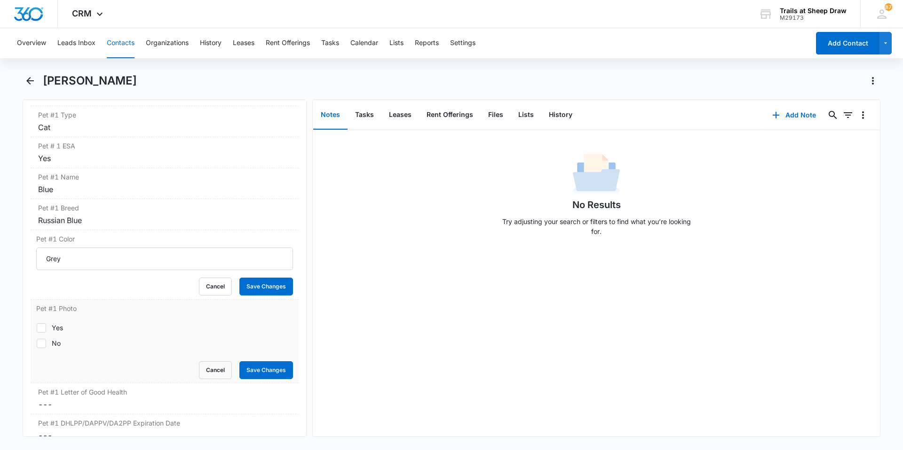
click at [56, 331] on div "Yes" at bounding box center [57, 328] width 11 height 10
click at [37, 328] on input "Yes" at bounding box center [36, 328] width 0 height 0
checkbox input "true"
click at [242, 387] on label "Pet #1 Letter of Good Health" at bounding box center [164, 392] width 253 height 10
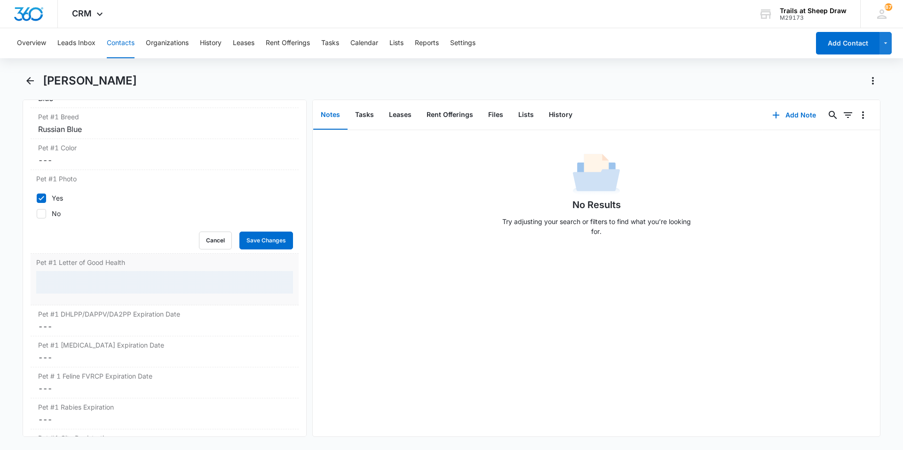
scroll to position [1363, 0]
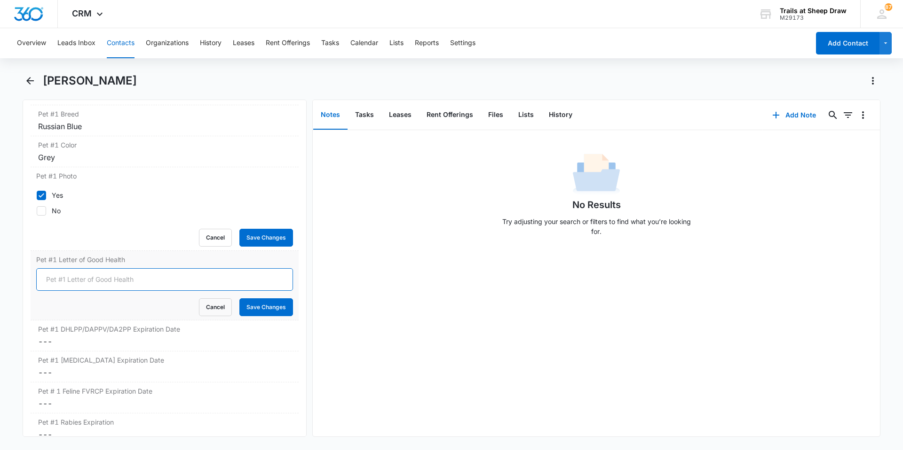
click at [91, 274] on input "Pet #1 Letter of Good Health" at bounding box center [164, 279] width 257 height 23
type input "Not required"
click at [270, 312] on button "Save Changes" at bounding box center [266, 308] width 54 height 18
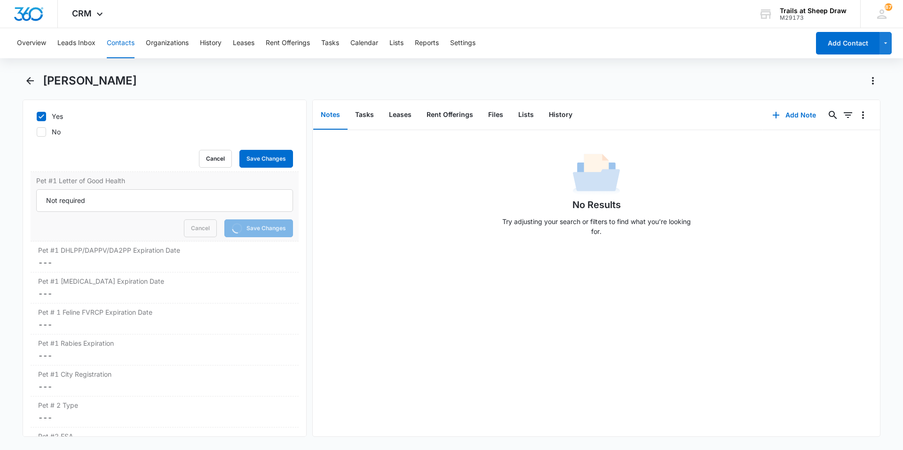
scroll to position [1457, 0]
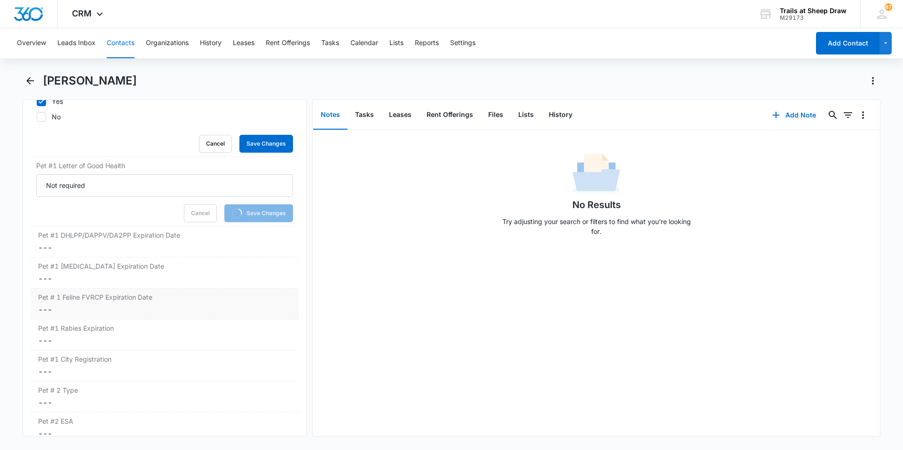
click at [83, 310] on dd "Cancel Save Changes ---" at bounding box center [164, 309] width 253 height 11
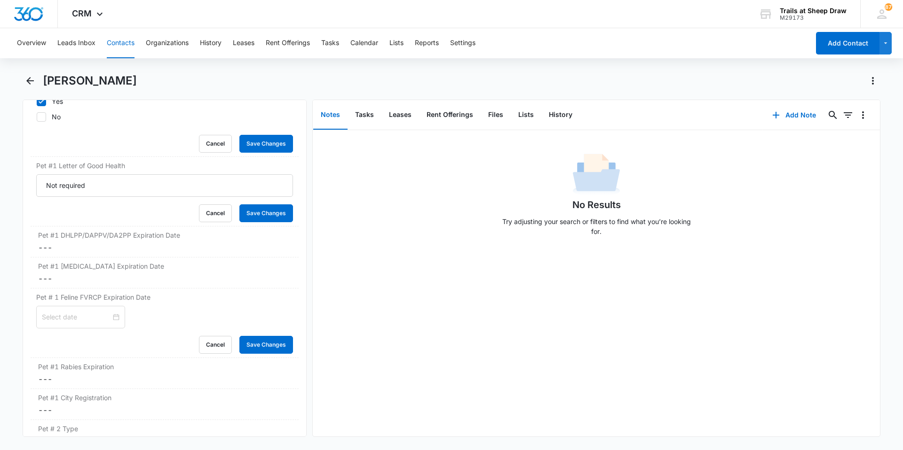
click at [69, 336] on div "Cancel Save Changes" at bounding box center [164, 345] width 257 height 18
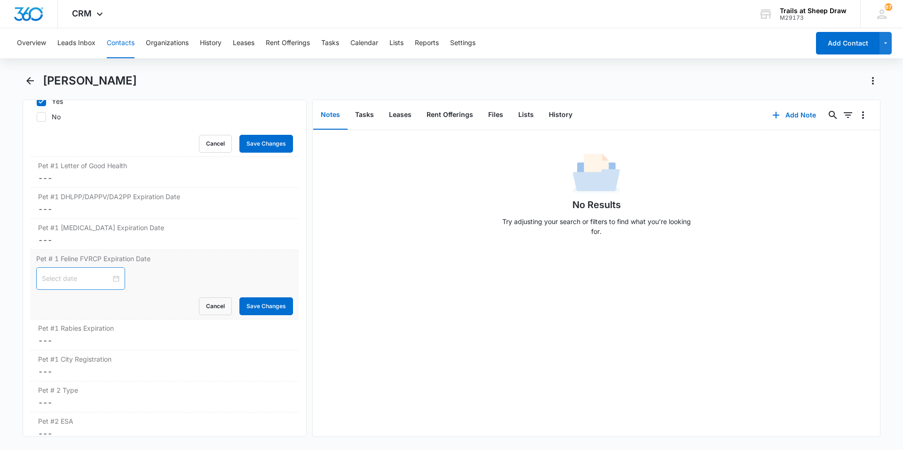
click at [77, 288] on div at bounding box center [80, 278] width 89 height 23
type input "M"
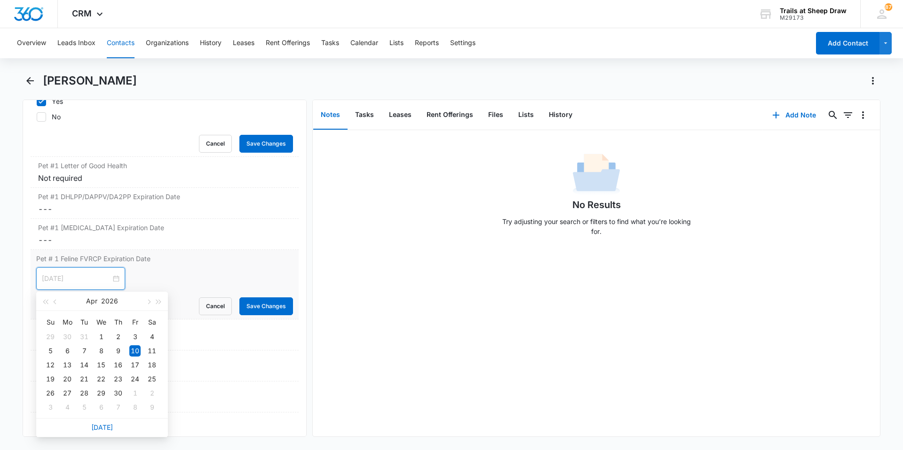
click at [136, 347] on div "10" at bounding box center [134, 351] width 11 height 11
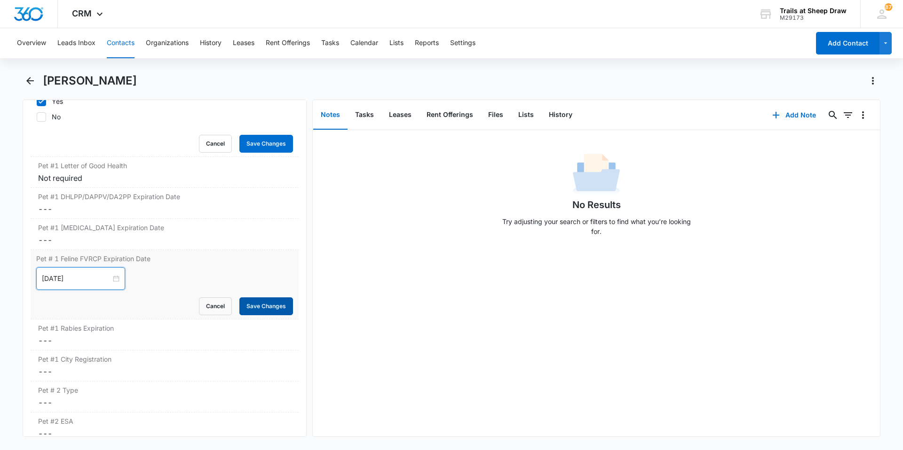
type input "[DATE]"
click at [239, 306] on button "Save Changes" at bounding box center [266, 307] width 54 height 18
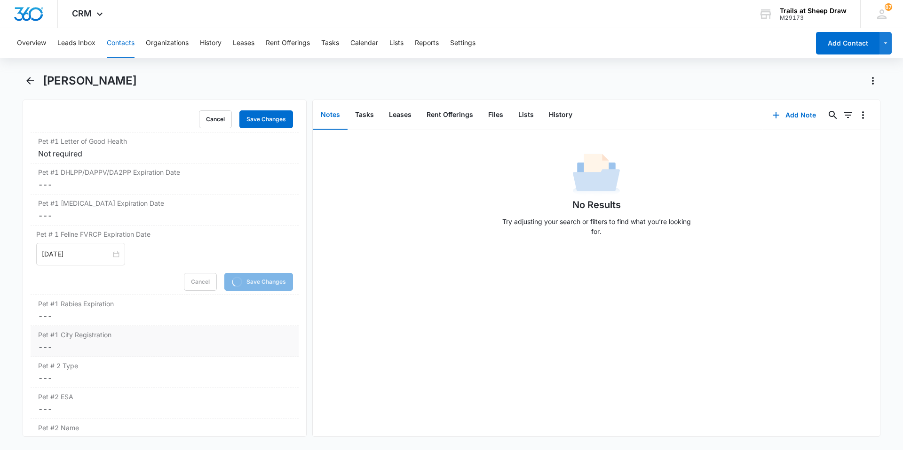
scroll to position [1504, 0]
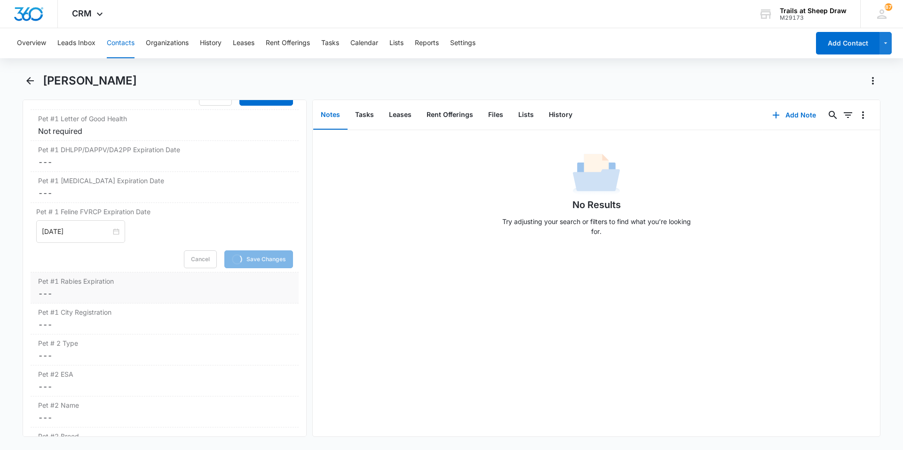
click at [91, 290] on dd "Cancel Save Changes ---" at bounding box center [164, 293] width 253 height 11
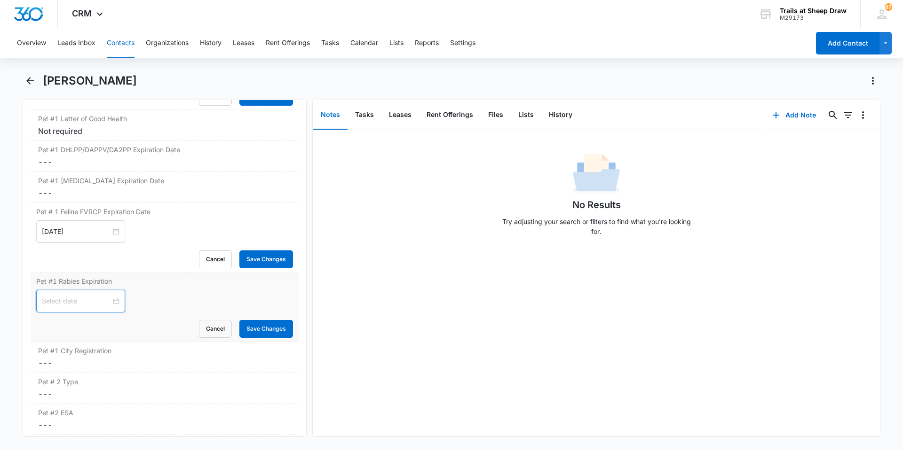
click at [80, 304] on input at bounding box center [76, 301] width 69 height 10
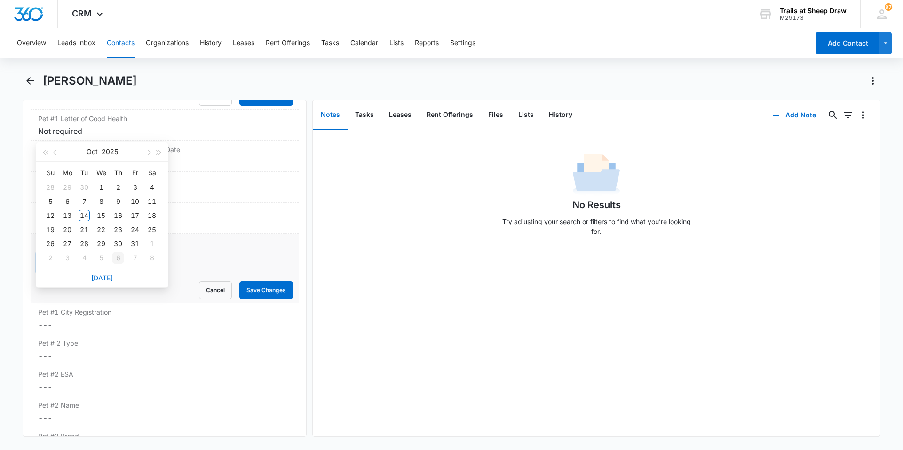
type input "[DATE]"
click at [148, 152] on span "button" at bounding box center [148, 152] width 5 height 5
click at [147, 153] on span "button" at bounding box center [148, 152] width 5 height 5
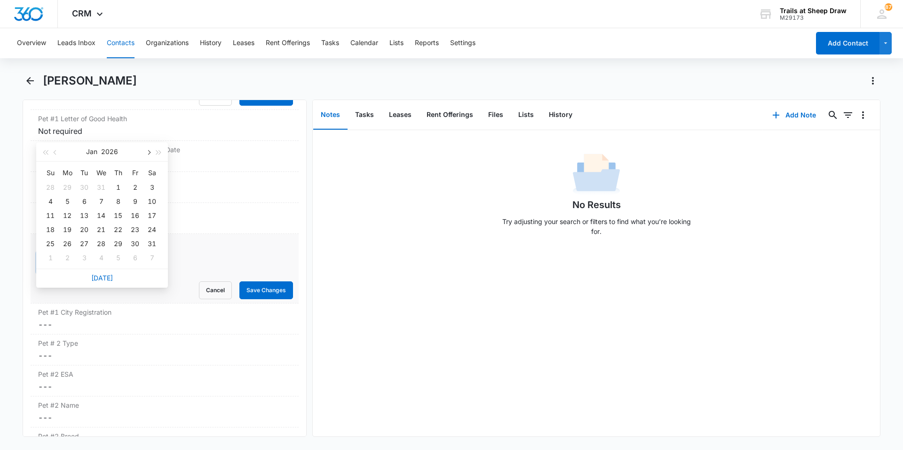
click at [147, 153] on span "button" at bounding box center [148, 152] width 5 height 5
type input "[DATE]"
click at [85, 190] on div "3" at bounding box center [84, 187] width 11 height 11
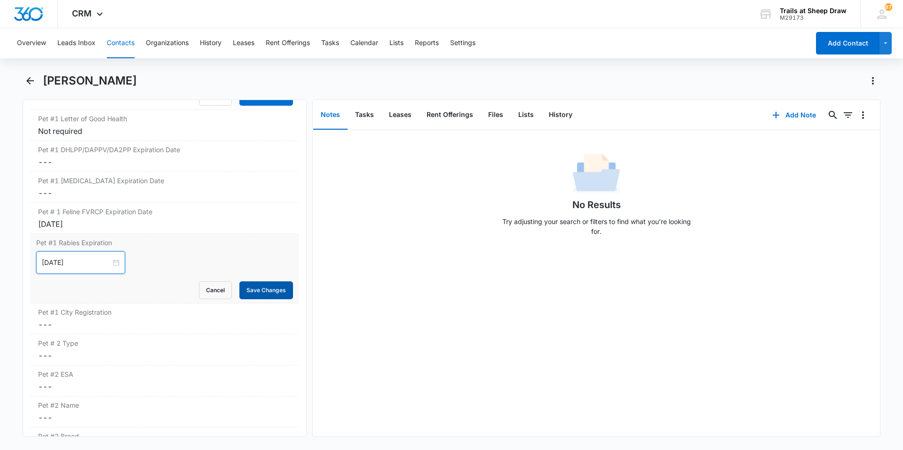
click at [247, 286] on button "Save Changes" at bounding box center [266, 291] width 54 height 18
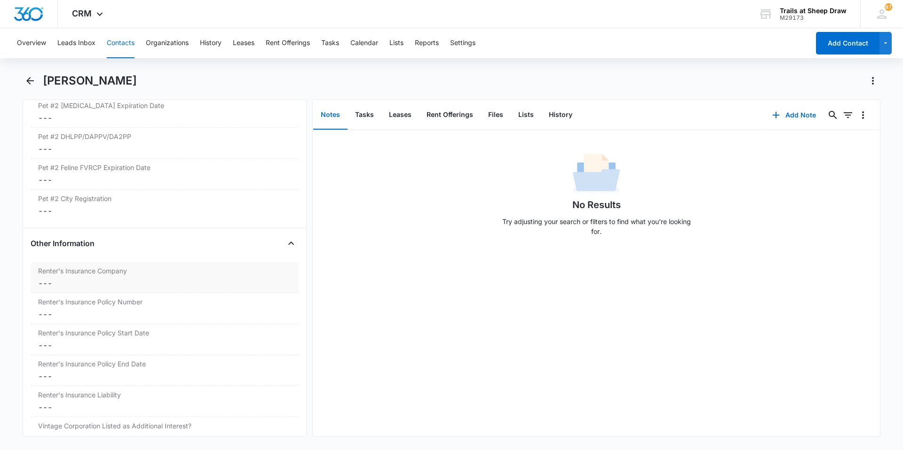
scroll to position [1983, 0]
click at [108, 283] on dd "Cancel Save Changes ---" at bounding box center [164, 283] width 253 height 11
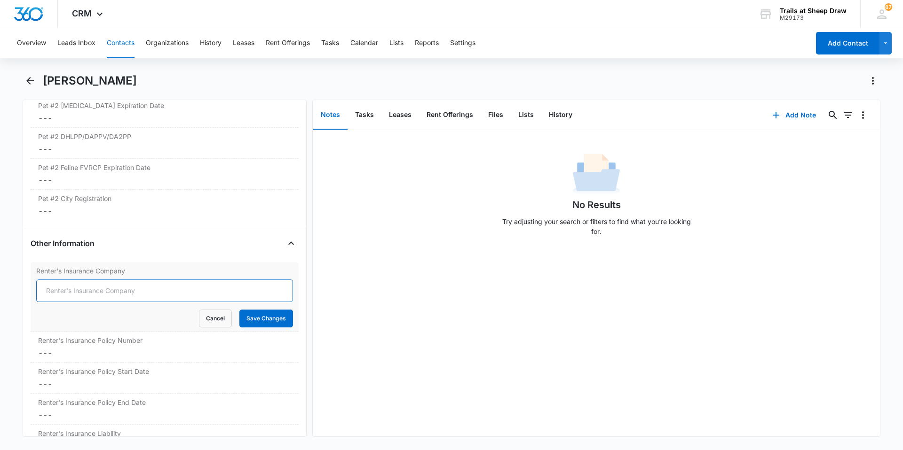
click at [206, 292] on input "Renter's Insurance Company" at bounding box center [164, 291] width 257 height 23
type input "All State"
click at [243, 316] on button "Save Changes" at bounding box center [266, 319] width 54 height 18
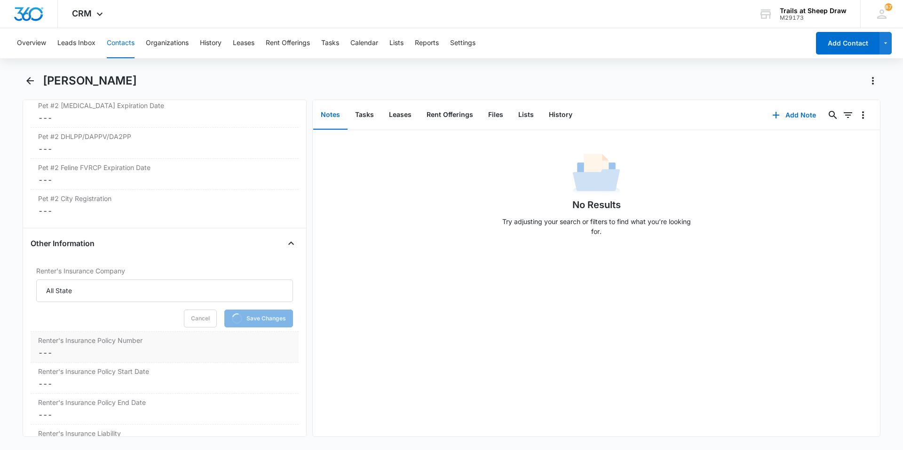
click at [77, 361] on div "Renter's Insurance Policy Number Cancel Save Changes ---" at bounding box center [165, 347] width 268 height 31
click at [82, 362] on input "Renter's Insurance Policy Number" at bounding box center [164, 360] width 257 height 23
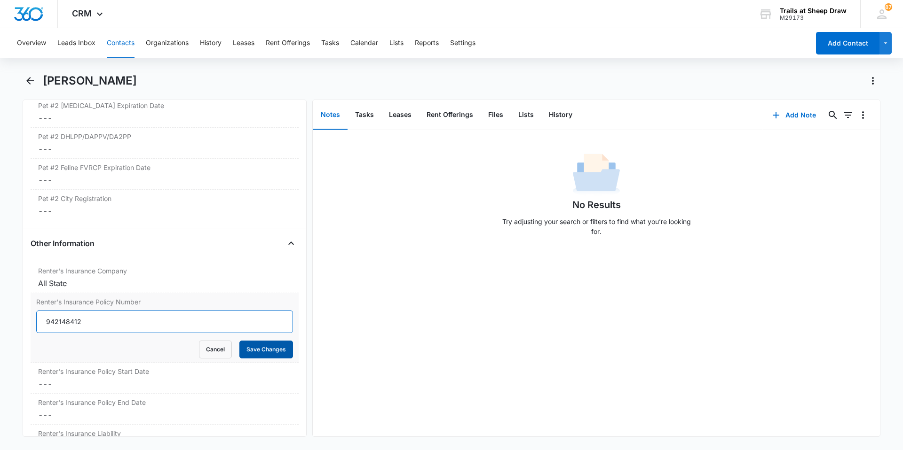
type input "942148412"
click at [269, 353] on button "Save Changes" at bounding box center [266, 350] width 54 height 18
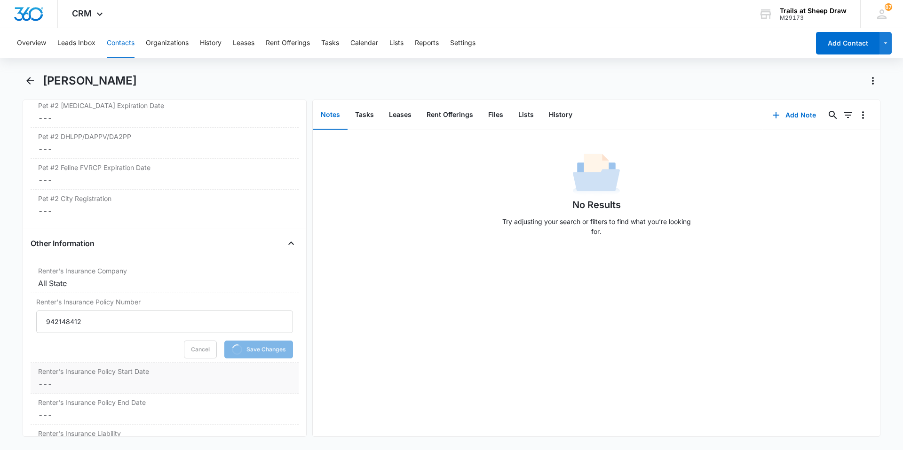
scroll to position [2030, 0]
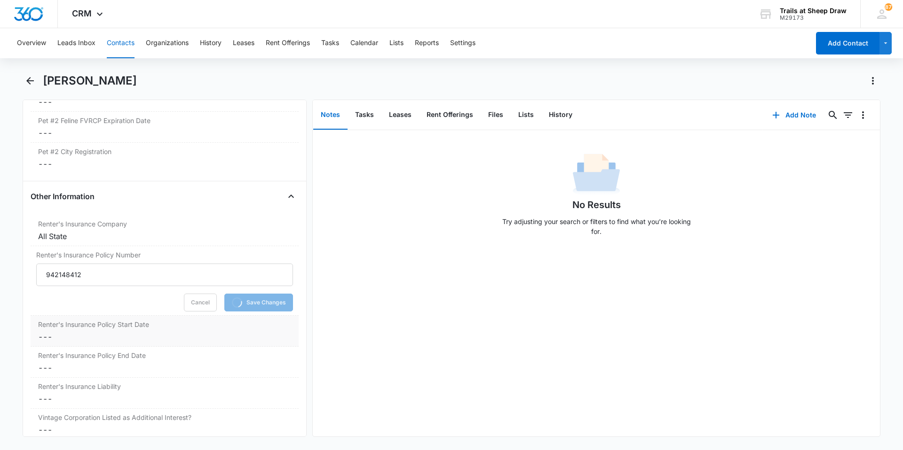
click at [82, 332] on dd "Cancel Save Changes ---" at bounding box center [164, 336] width 253 height 11
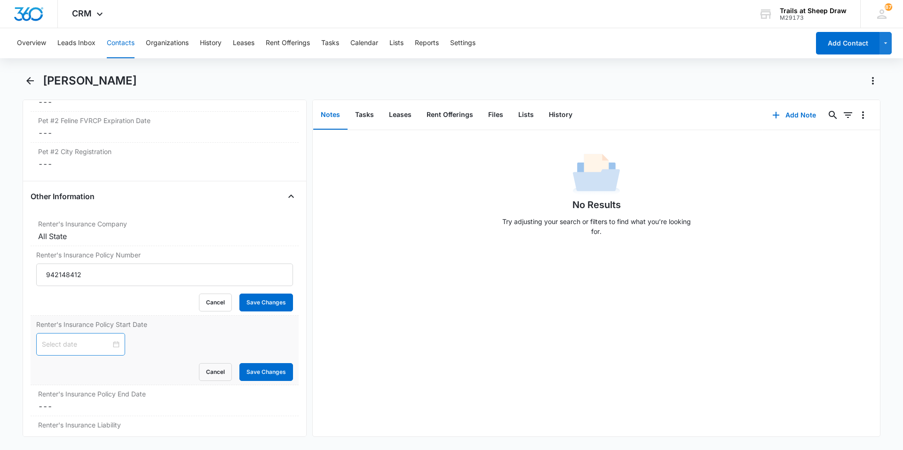
click at [106, 343] on div at bounding box center [81, 344] width 78 height 10
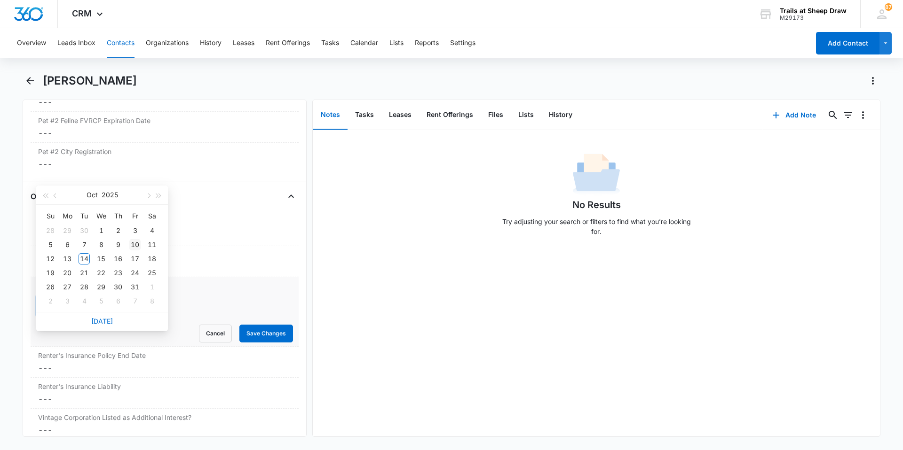
type input "[DATE]"
click at [131, 245] on div "10" at bounding box center [134, 244] width 11 height 11
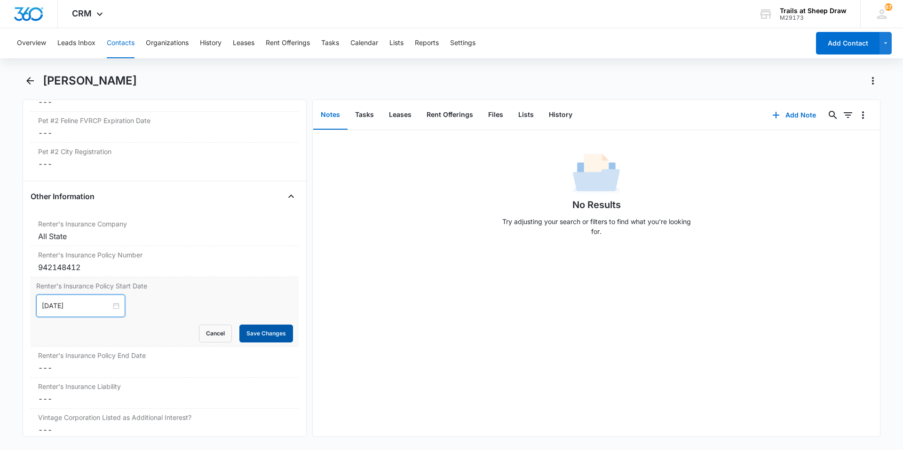
click at [269, 337] on button "Save Changes" at bounding box center [266, 334] width 54 height 18
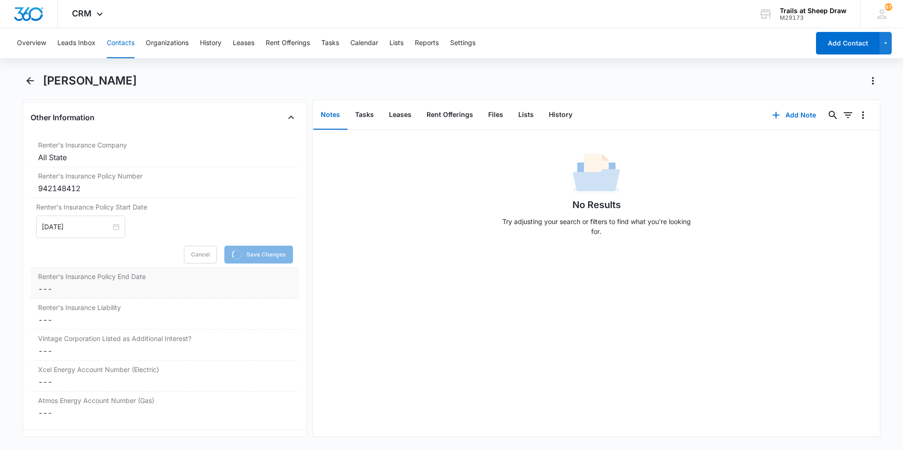
scroll to position [2124, 0]
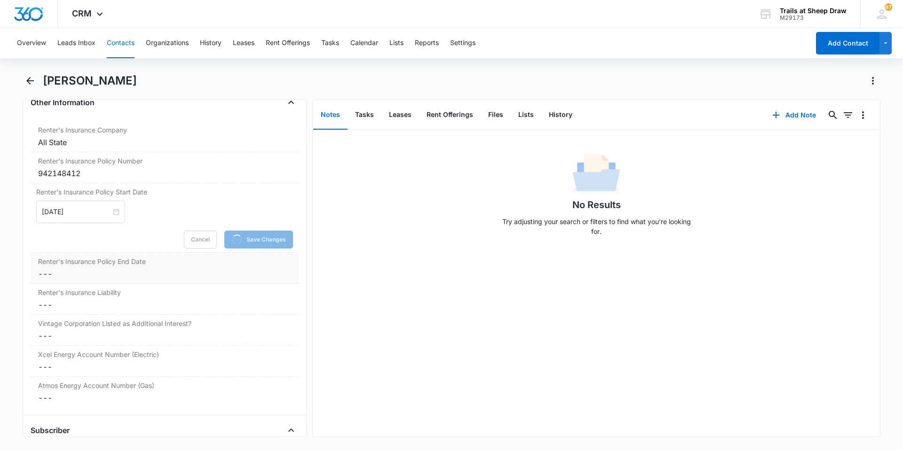
click at [78, 273] on dd "Cancel Save Changes ---" at bounding box center [164, 273] width 253 height 11
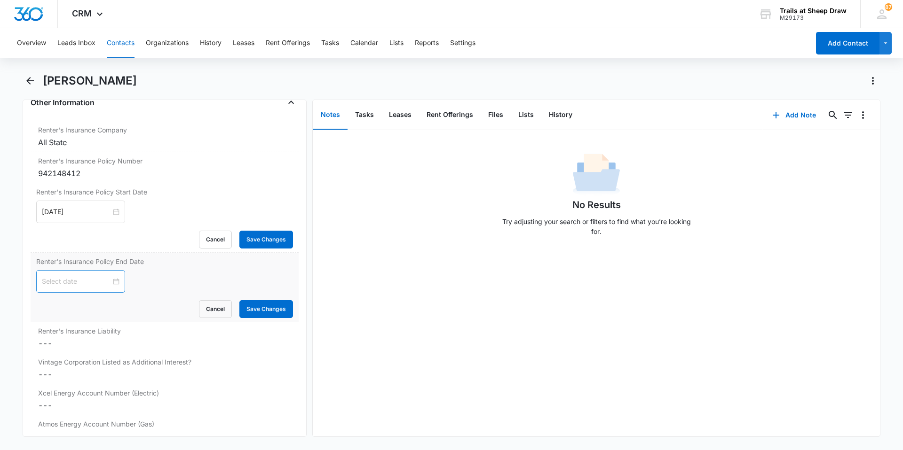
click at [110, 281] on div at bounding box center [81, 281] width 78 height 10
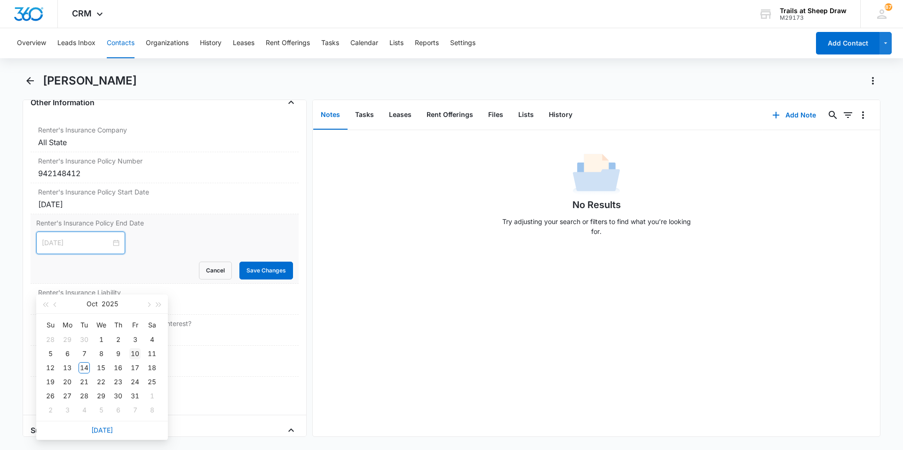
click at [135, 352] on div "10" at bounding box center [134, 353] width 11 height 11
click at [110, 246] on div "[DATE]" at bounding box center [81, 243] width 78 height 10
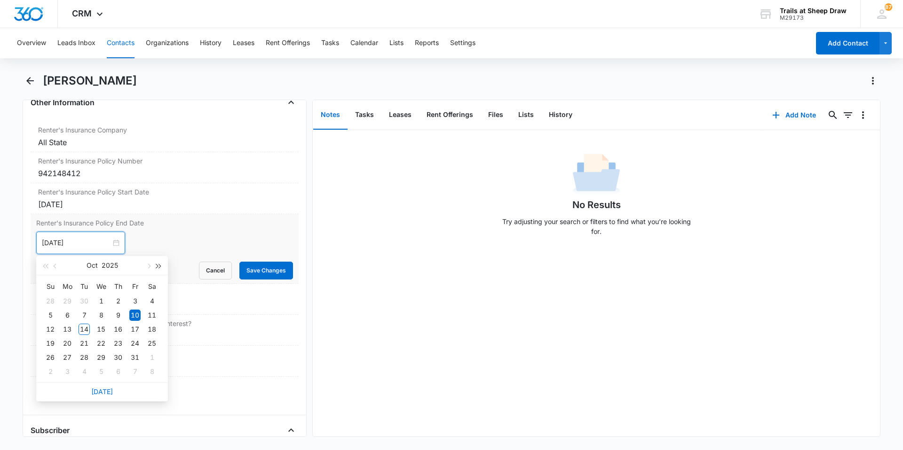
click at [161, 267] on button "button" at bounding box center [159, 265] width 10 height 19
type input "[DATE]"
click at [150, 314] on div "10" at bounding box center [151, 315] width 11 height 11
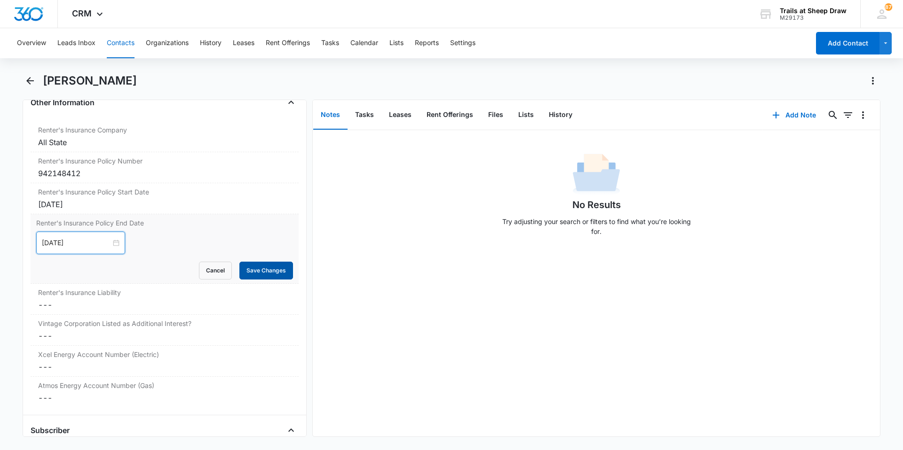
click at [249, 271] on button "Save Changes" at bounding box center [266, 271] width 54 height 18
click at [130, 298] on div "Renter's Insurance Liability Cancel Save Changes ---" at bounding box center [165, 299] width 268 height 31
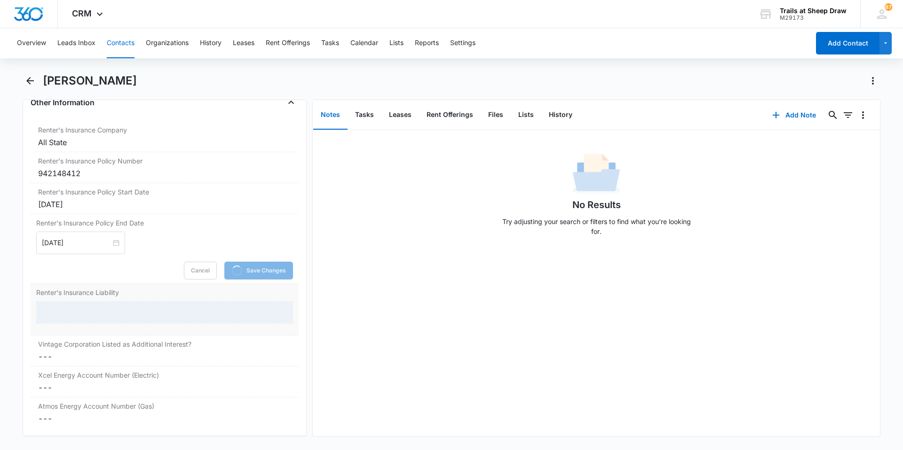
click at [90, 317] on div at bounding box center [164, 312] width 257 height 23
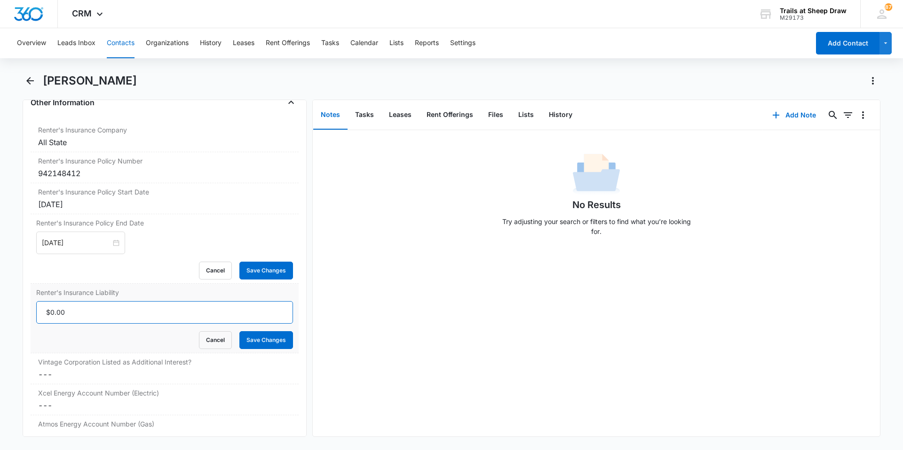
click at [89, 315] on input "Renter's Insurance Liability" at bounding box center [164, 312] width 257 height 23
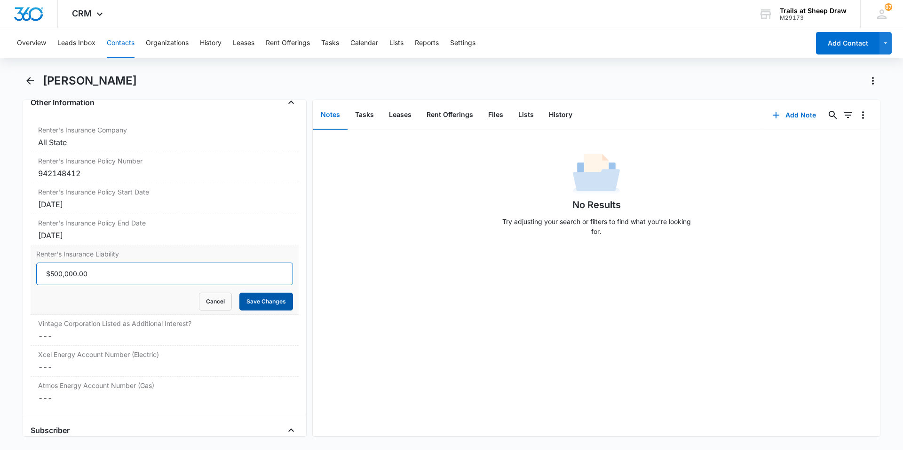
type input "$500,000.00"
click at [257, 298] on button "Save Changes" at bounding box center [266, 302] width 54 height 18
click at [154, 331] on dd "Cancel Save Changes ---" at bounding box center [164, 335] width 253 height 11
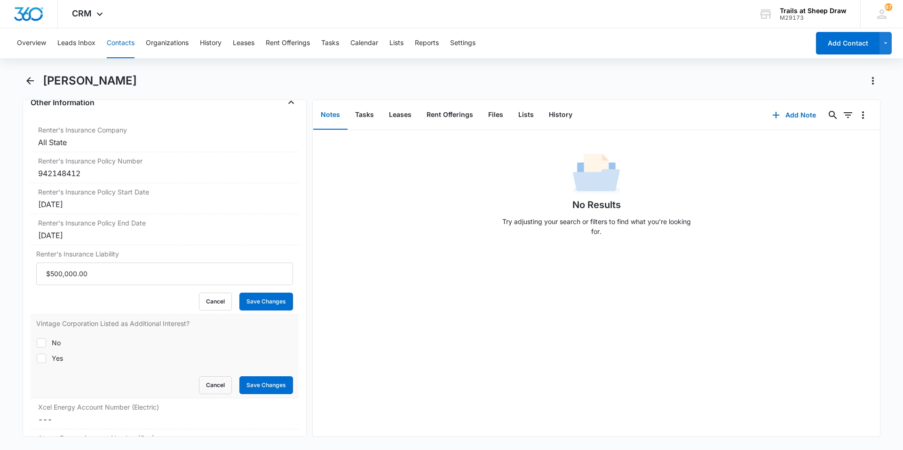
click at [53, 360] on div "Yes" at bounding box center [57, 359] width 11 height 10
click at [37, 359] on input "Yes" at bounding box center [36, 358] width 0 height 0
checkbox input "true"
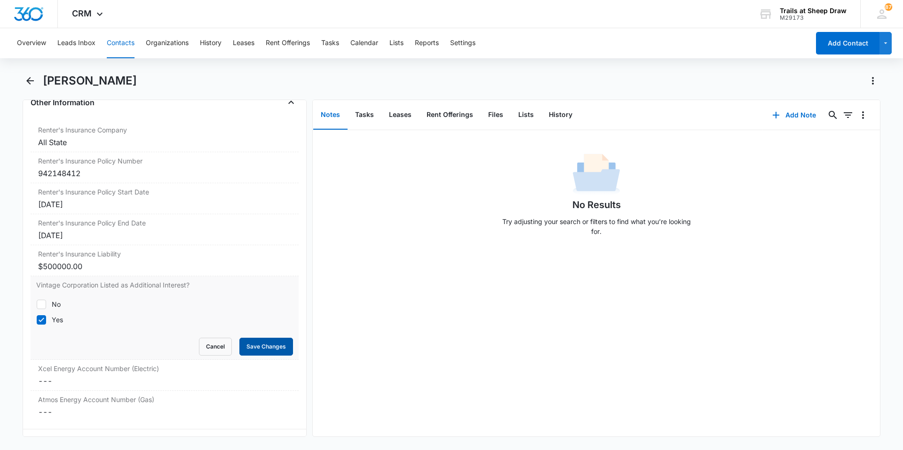
click at [256, 349] on button "Save Changes" at bounding box center [266, 347] width 54 height 18
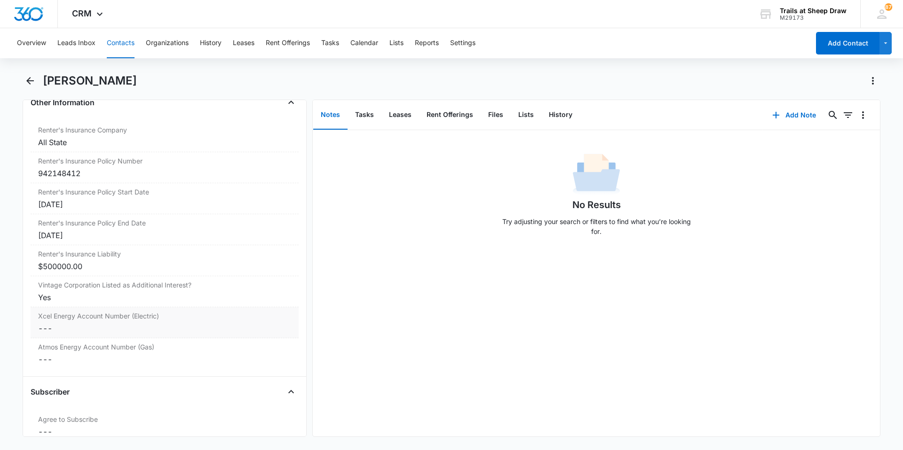
click at [101, 325] on dd "Cancel Save Changes ---" at bounding box center [164, 328] width 253 height 11
click at [91, 340] on input "Xcel Energy Account Number (Electric)" at bounding box center [164, 336] width 257 height 23
type input "15573685"
click at [270, 368] on button "Save Changes" at bounding box center [266, 364] width 54 height 18
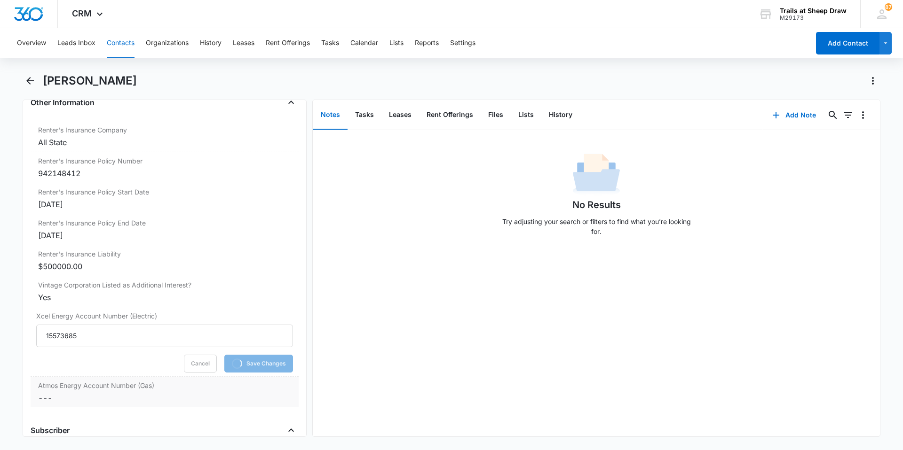
click at [92, 393] on dd "Cancel Save Changes ---" at bounding box center [164, 398] width 253 height 11
click at [73, 401] on input "Atmos Energy Account Number (Gas)" at bounding box center [164, 405] width 257 height 23
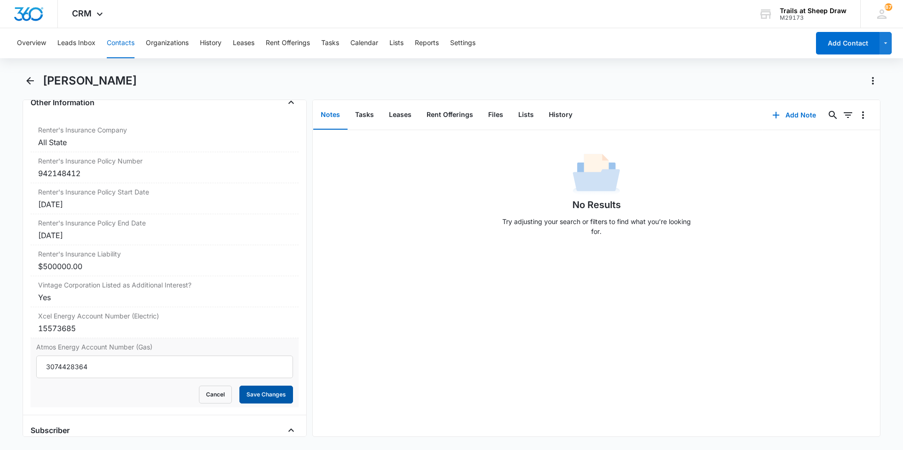
type input "3074428364"
click at [245, 394] on button "Save Changes" at bounding box center [266, 395] width 54 height 18
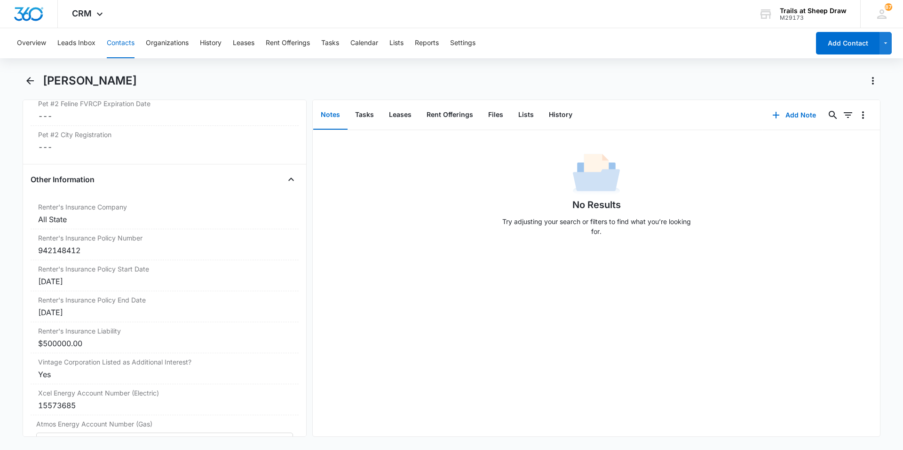
scroll to position [2030, 0]
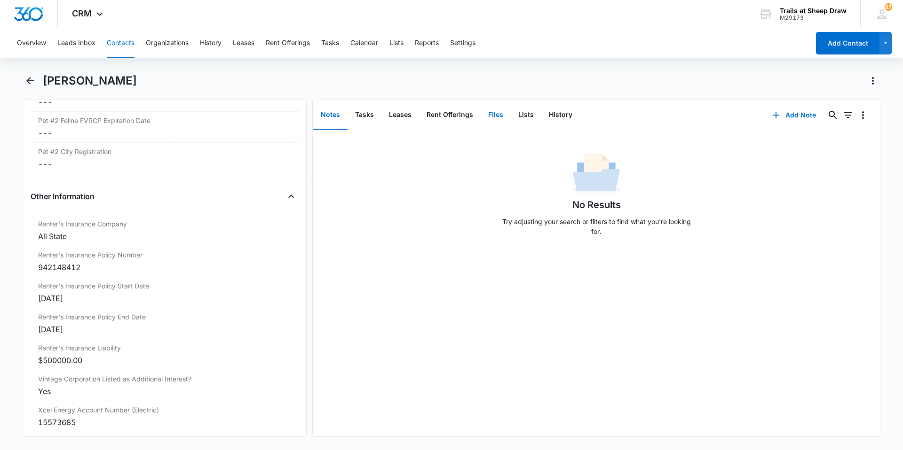
click at [481, 124] on button "Files" at bounding box center [495, 115] width 30 height 29
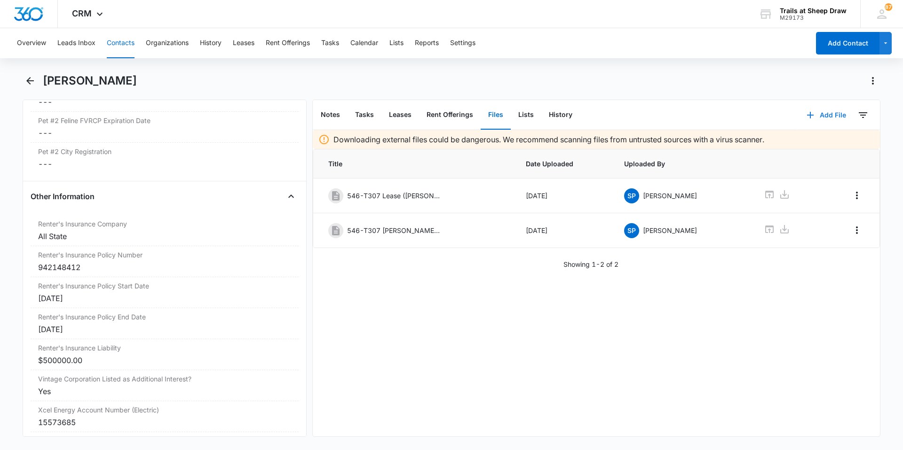
click at [816, 115] on button "Add File" at bounding box center [826, 115] width 58 height 23
click at [801, 145] on div "Upload Files" at bounding box center [813, 145] width 38 height 7
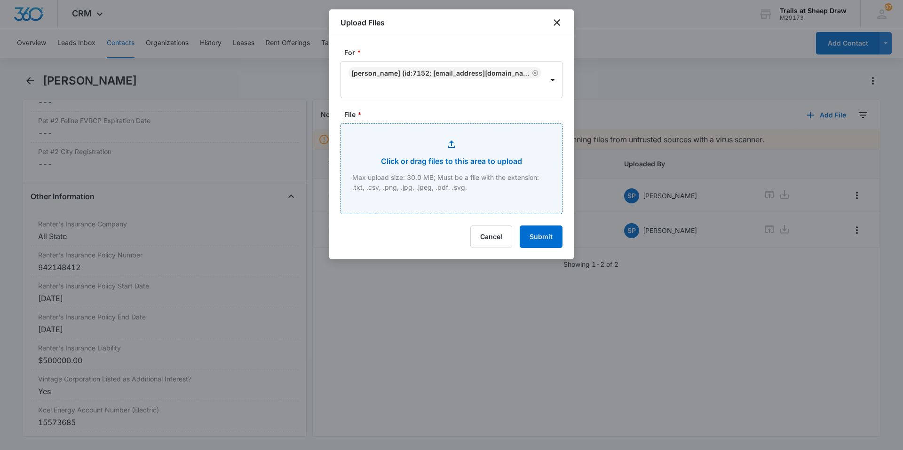
click at [429, 143] on input "File *" at bounding box center [451, 169] width 221 height 90
type input "C:\fakepath\546-T307 Insurance.pdf"
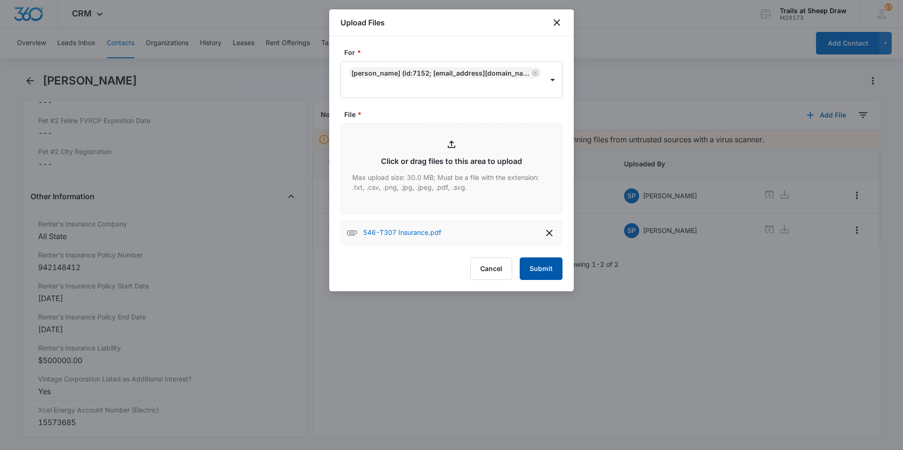
click at [552, 275] on button "Submit" at bounding box center [540, 269] width 43 height 23
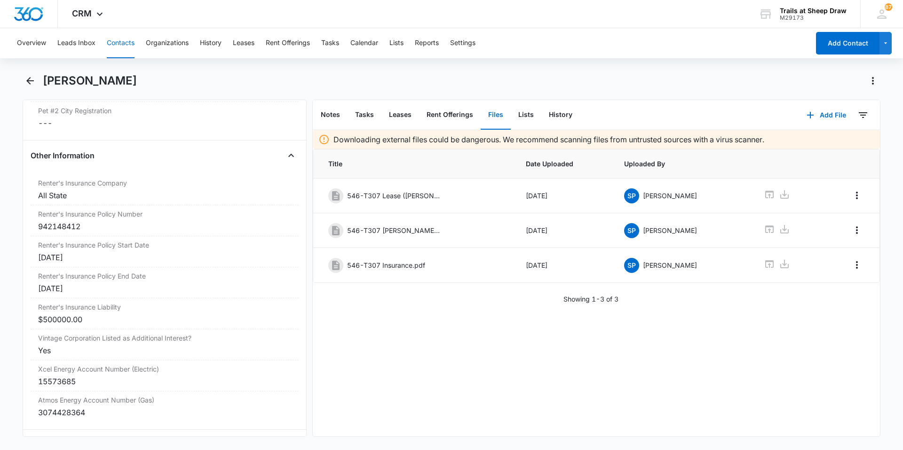
scroll to position [1950, 0]
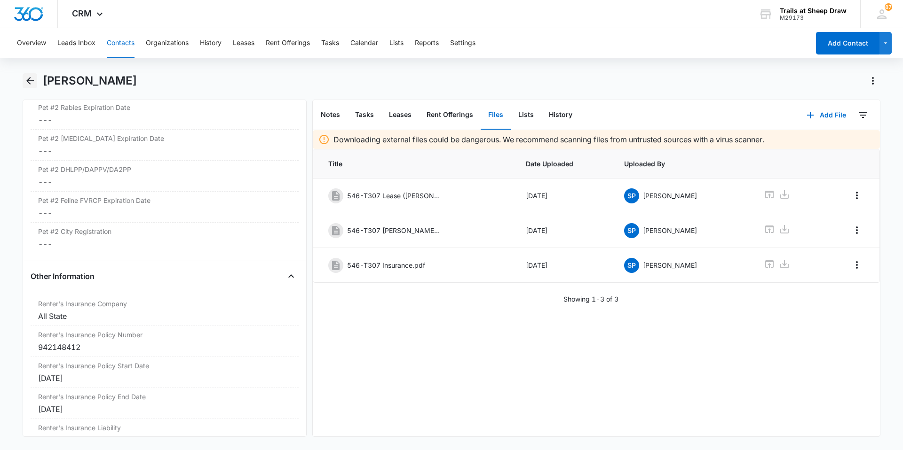
click at [36, 86] on button "Back" at bounding box center [30, 80] width 15 height 15
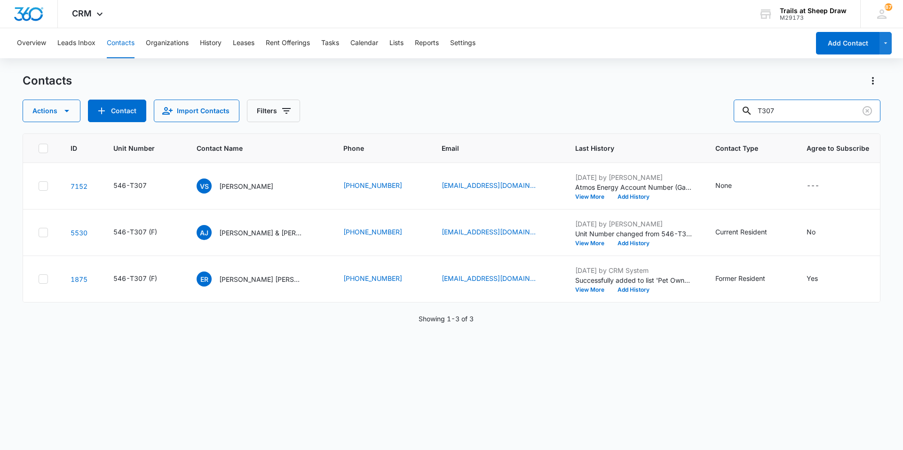
drag, startPoint x: 792, startPoint y: 112, endPoint x: 727, endPoint y: 121, distance: 65.5
click at [727, 121] on div "Actions Contact Import Contacts Filters T307" at bounding box center [451, 111] width 857 height 23
type input "K102"
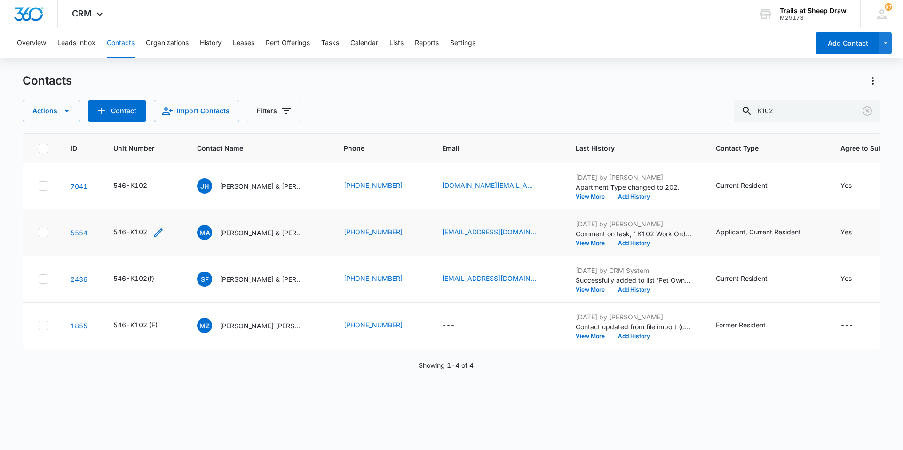
click at [157, 232] on icon "Unit Number - 546-K102 - Select to Edit Field" at bounding box center [158, 232] width 11 height 11
click at [148, 169] on input "546-K102" at bounding box center [143, 172] width 118 height 23
type input "546-K102 (F)"
click at [175, 209] on button "Save" at bounding box center [189, 202] width 28 height 18
click at [247, 185] on p "[PERSON_NAME] & [PERSON_NAME]" at bounding box center [262, 186] width 85 height 10
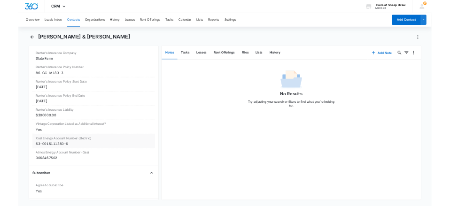
scroll to position [2038, 0]
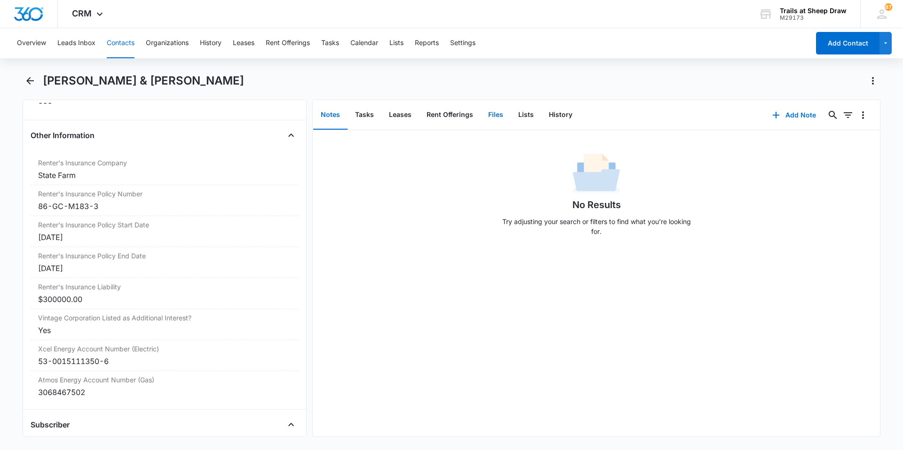
click at [493, 121] on button "Files" at bounding box center [495, 115] width 30 height 29
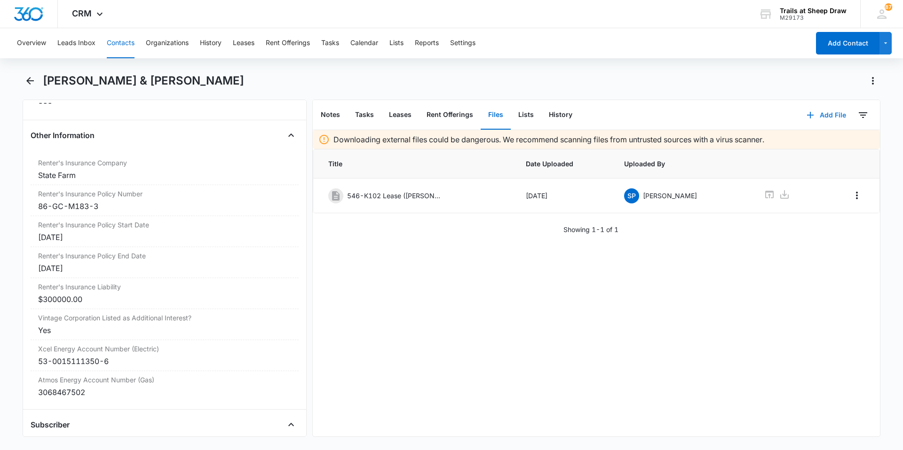
click at [806, 118] on icon "button" at bounding box center [809, 115] width 11 height 11
click at [799, 150] on button "Upload Files" at bounding box center [818, 145] width 71 height 14
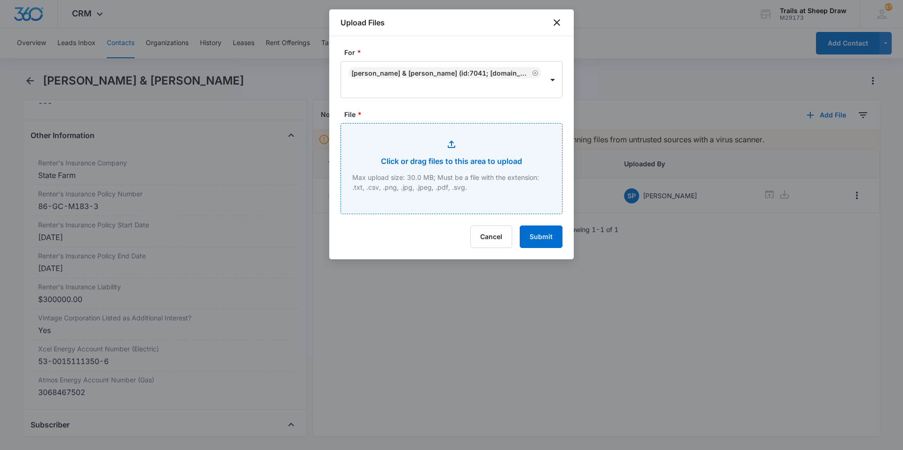
click at [417, 155] on input "File *" at bounding box center [451, 169] width 221 height 90
type input "C:\fakepath\546-K102 Apps.pdf"
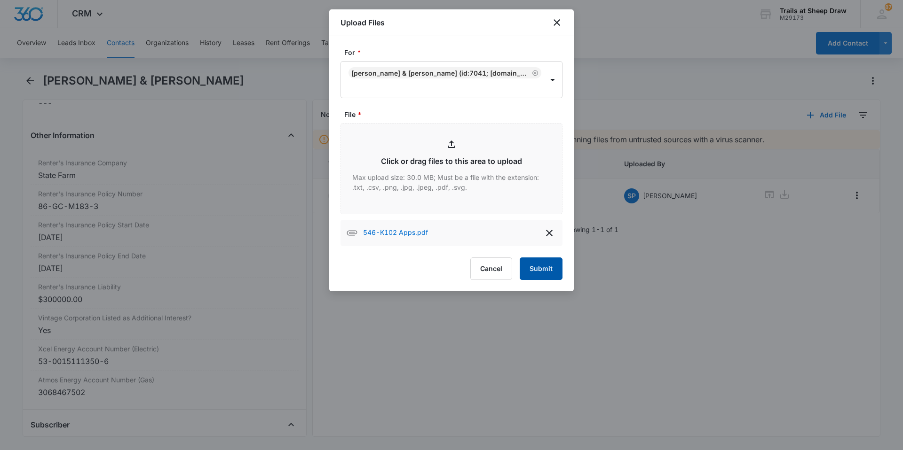
click at [530, 268] on button "Submit" at bounding box center [540, 269] width 43 height 23
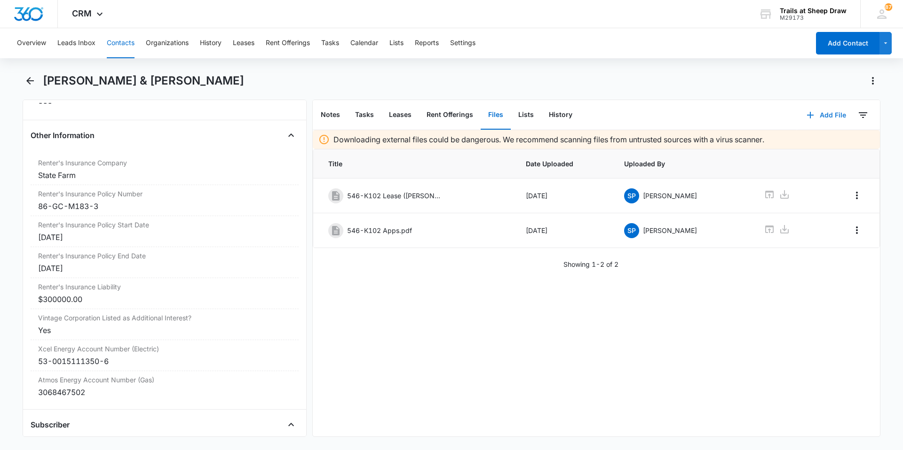
click at [801, 108] on button "Add File" at bounding box center [826, 115] width 58 height 23
click at [800, 147] on div "Upload Files" at bounding box center [813, 145] width 38 height 7
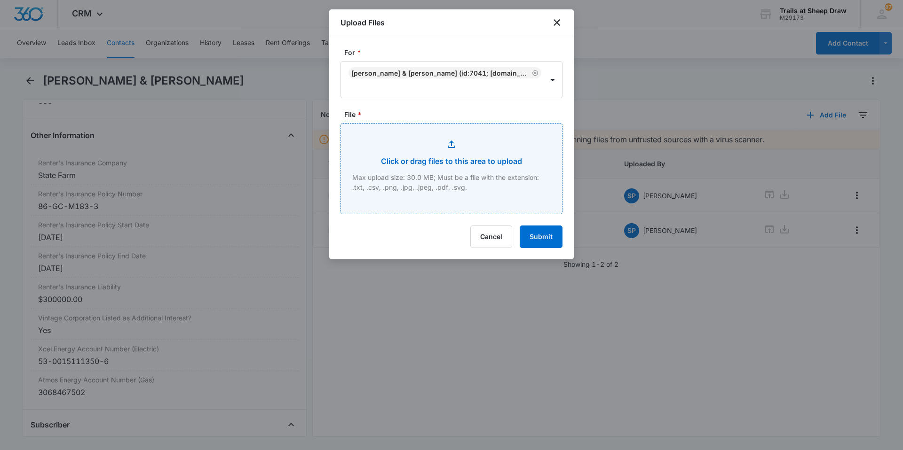
click at [432, 183] on input "File *" at bounding box center [451, 169] width 221 height 90
type input "C:\fakepath\546-K102 Insurance.pdf"
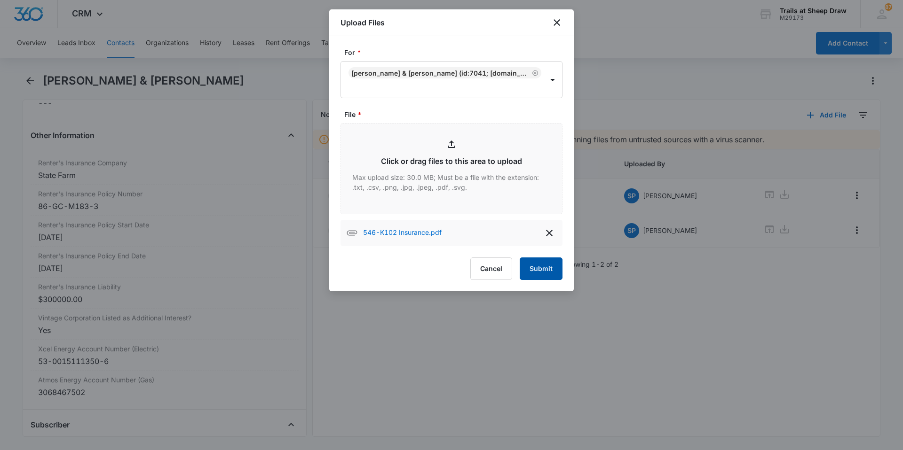
click at [536, 267] on button "Submit" at bounding box center [540, 269] width 43 height 23
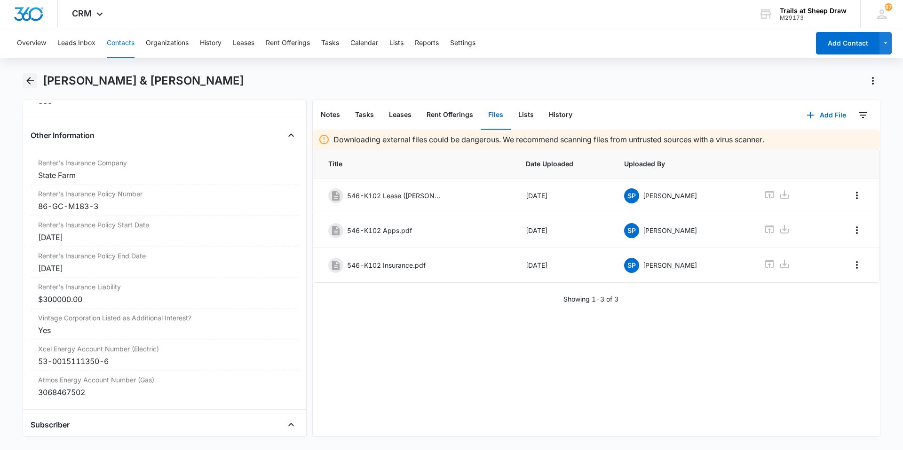
click at [28, 83] on icon "Back" at bounding box center [29, 80] width 11 height 11
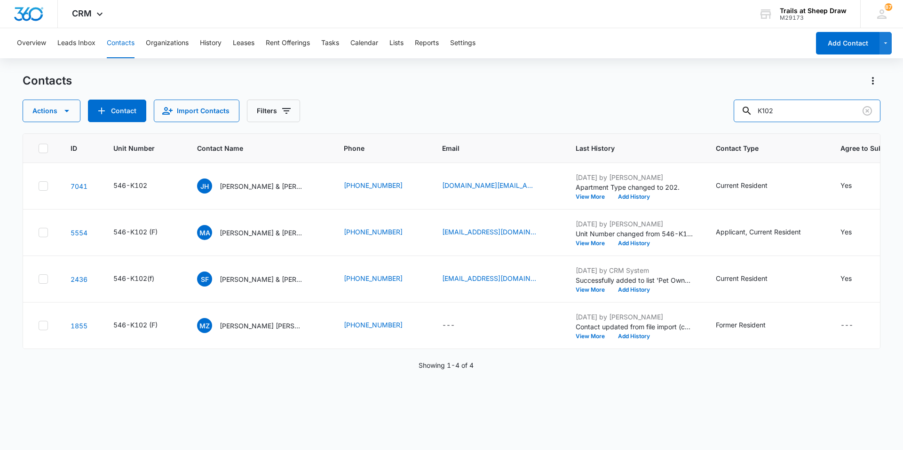
drag, startPoint x: 786, startPoint y: 105, endPoint x: 721, endPoint y: 117, distance: 65.5
click at [721, 117] on div "Actions Contact Import Contacts Filters K102" at bounding box center [451, 111] width 857 height 23
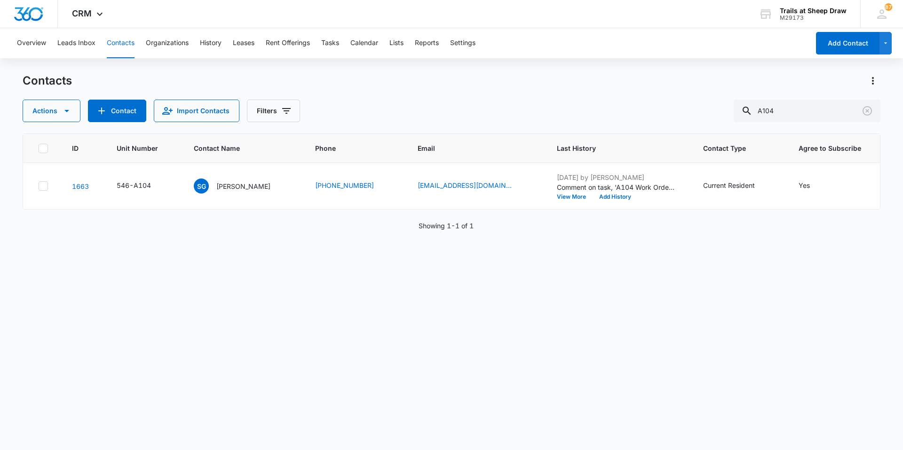
click at [361, 233] on div "ID Unit Number Contact Name Phone Email Last History Contact Type Agree to Subs…" at bounding box center [451, 286] width 857 height 305
drag, startPoint x: 300, startPoint y: 180, endPoint x: 369, endPoint y: 189, distance: 69.7
click at [369, 189] on tr "1663 546-A104 SG [PERSON_NAME] [PHONE_NUMBER] [EMAIL_ADDRESS][DOMAIN_NAME] [DAT…" at bounding box center [451, 186] width 857 height 47
copy tr "[PHONE_NUMBER]"
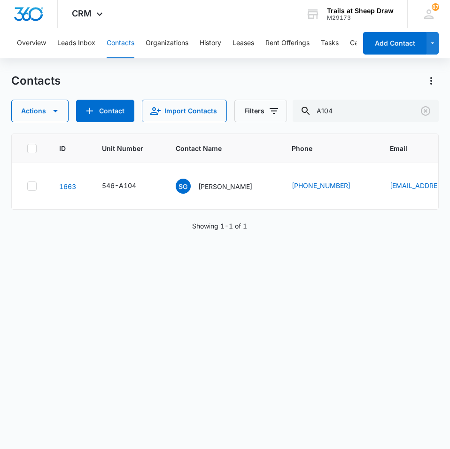
click at [166, 304] on div "ID Unit Number Contact Name Phone Email Last History Contact Type Agree to Subs…" at bounding box center [225, 285] width 428 height 303
drag, startPoint x: 282, startPoint y: 184, endPoint x: 338, endPoint y: 187, distance: 55.5
click at [338, 187] on td "[PHONE_NUMBER]" at bounding box center [330, 186] width 98 height 47
copy link "[PHONE_NUMBER]"
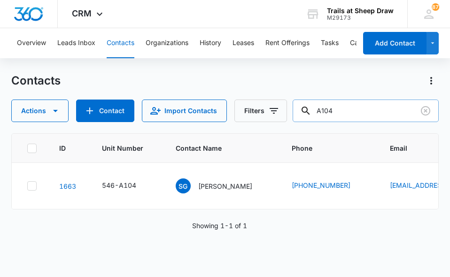
drag, startPoint x: 353, startPoint y: 106, endPoint x: 301, endPoint y: 118, distance: 53.1
click at [301, 118] on input "A104" at bounding box center [366, 111] width 146 height 23
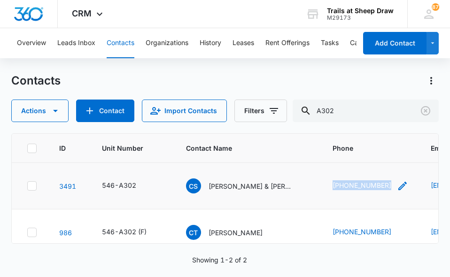
drag, startPoint x: 326, startPoint y: 185, endPoint x: 386, endPoint y: 184, distance: 59.7
click at [386, 184] on td "[PHONE_NUMBER]" at bounding box center [371, 186] width 98 height 47
copy link "[PHONE_NUMBER]"
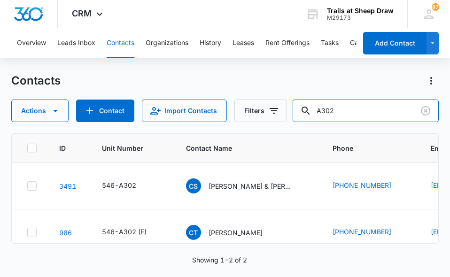
drag, startPoint x: 349, startPoint y: 116, endPoint x: 296, endPoint y: 116, distance: 53.6
click at [296, 116] on div "Actions Contact Import Contacts Filters A302" at bounding box center [225, 111] width 428 height 23
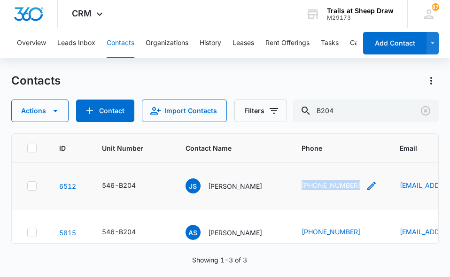
drag, startPoint x: 289, startPoint y: 185, endPoint x: 349, endPoint y: 185, distance: 60.2
click at [349, 185] on td "[PHONE_NUMBER]" at bounding box center [340, 186] width 98 height 47
copy link "[PHONE_NUMBER]"
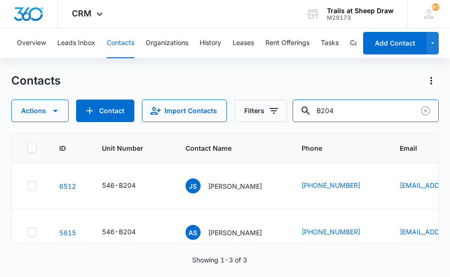
drag, startPoint x: 375, startPoint y: 107, endPoint x: 260, endPoint y: 123, distance: 116.3
click at [260, 123] on div "Contacts Actions Contact Import Contacts Filters B204 ID Unit Number Contact Na…" at bounding box center [225, 174] width 428 height 203
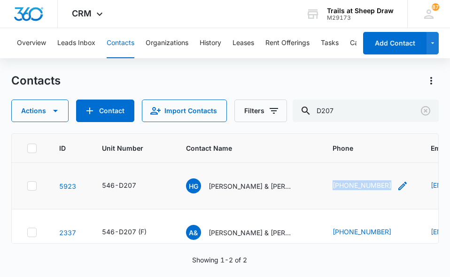
drag, startPoint x: 330, startPoint y: 185, endPoint x: 388, endPoint y: 188, distance: 57.9
click at [388, 188] on td "[PHONE_NUMBER]" at bounding box center [371, 186] width 98 height 47
copy link "[PHONE_NUMBER]"
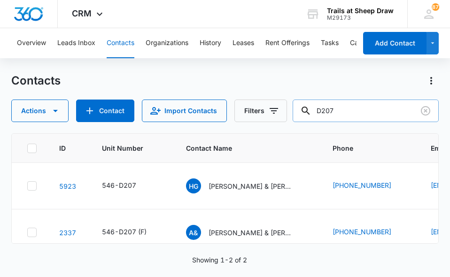
drag, startPoint x: 347, startPoint y: 112, endPoint x: 325, endPoint y: 113, distance: 22.1
click at [325, 113] on input "D207" at bounding box center [366, 111] width 146 height 23
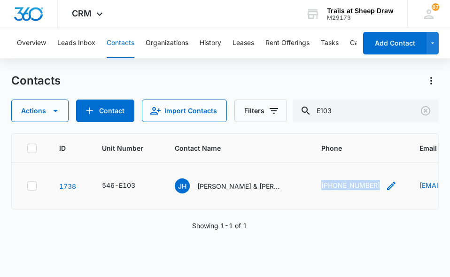
drag, startPoint x: 321, startPoint y: 188, endPoint x: 376, endPoint y: 189, distance: 55.0
click at [376, 189] on td "[PHONE_NUMBER]" at bounding box center [359, 186] width 98 height 47
copy link "[PHONE_NUMBER]"
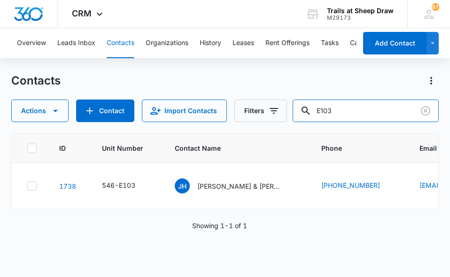
drag, startPoint x: 342, startPoint y: 113, endPoint x: 291, endPoint y: 112, distance: 51.2
click at [291, 112] on div "Actions Contact Import Contacts Filters E103" at bounding box center [225, 111] width 428 height 23
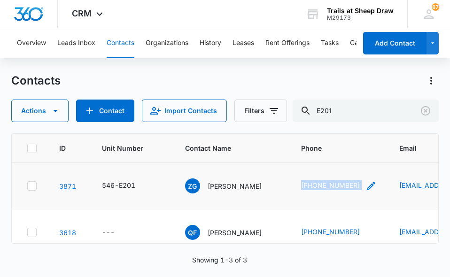
drag, startPoint x: 289, startPoint y: 188, endPoint x: 352, endPoint y: 184, distance: 62.6
click at [352, 184] on td "[PHONE_NUMBER]" at bounding box center [339, 186] width 98 height 47
copy div "[PHONE_NUMBER]"
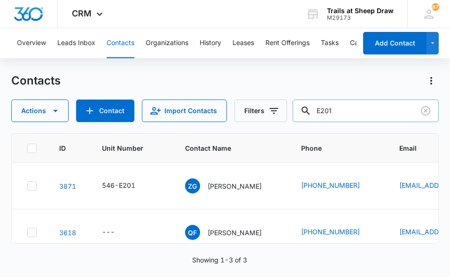
drag, startPoint x: 365, startPoint y: 113, endPoint x: 303, endPoint y: 114, distance: 61.6
click at [303, 114] on input "E201" at bounding box center [366, 111] width 146 height 23
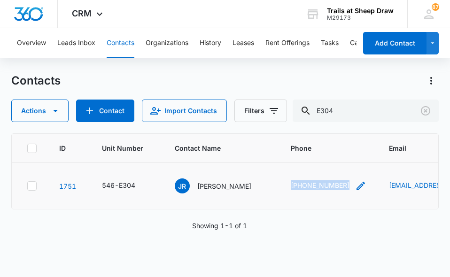
drag, startPoint x: 278, startPoint y: 188, endPoint x: 337, endPoint y: 187, distance: 58.8
click at [337, 187] on td "[PHONE_NUMBER]" at bounding box center [329, 186] width 98 height 47
copy link "[PHONE_NUMBER]"
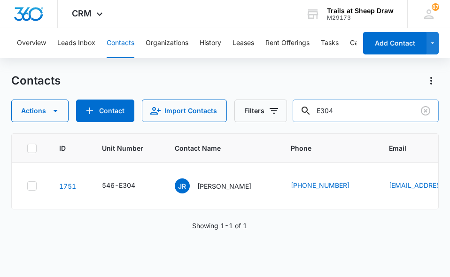
drag, startPoint x: 339, startPoint y: 113, endPoint x: 303, endPoint y: 117, distance: 35.9
click at [303, 117] on input "E304" at bounding box center [366, 111] width 146 height 23
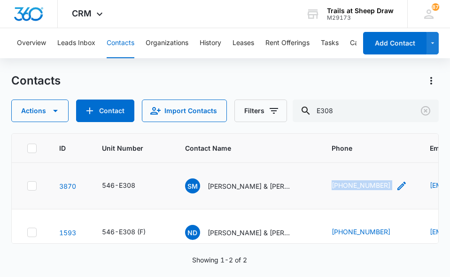
drag, startPoint x: 331, startPoint y: 189, endPoint x: 400, endPoint y: 189, distance: 68.2
click at [400, 189] on td "[PHONE_NUMBER]" at bounding box center [370, 186] width 98 height 47
copy div "[PHONE_NUMBER]"
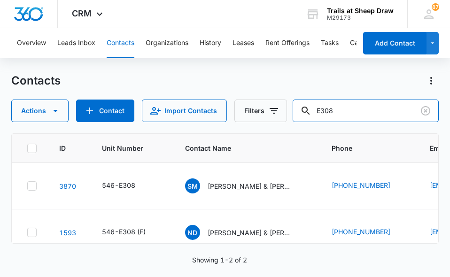
drag, startPoint x: 355, startPoint y: 112, endPoint x: 259, endPoint y: 133, distance: 98.6
click at [259, 133] on div "Contacts Actions Contact Import Contacts Filters E308 ID Unit Number Contact Na…" at bounding box center [225, 174] width 428 height 203
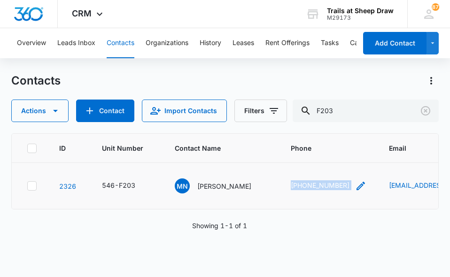
drag, startPoint x: 273, startPoint y: 187, endPoint x: 334, endPoint y: 188, distance: 61.1
click at [334, 188] on td "[PHONE_NUMBER]" at bounding box center [329, 186] width 98 height 47
copy div "[PHONE_NUMBER]"
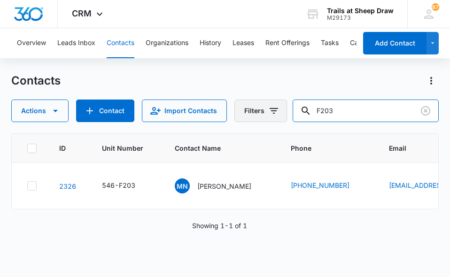
drag, startPoint x: 358, startPoint y: 109, endPoint x: 275, endPoint y: 115, distance: 82.5
click at [275, 115] on div "Actions Contact Import Contacts Filters F203" at bounding box center [225, 111] width 428 height 23
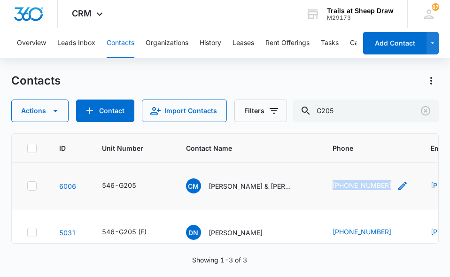
drag, startPoint x: 324, startPoint y: 185, endPoint x: 388, endPoint y: 189, distance: 64.0
click at [388, 189] on td "[PHONE_NUMBER]" at bounding box center [371, 186] width 98 height 47
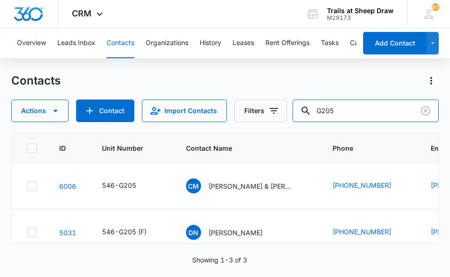
drag, startPoint x: 347, startPoint y: 107, endPoint x: 297, endPoint y: 108, distance: 50.3
click at [297, 108] on div "Actions Contact Import Contacts Filters G205" at bounding box center [225, 111] width 428 height 23
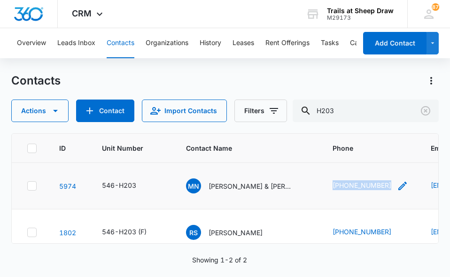
drag, startPoint x: 331, startPoint y: 187, endPoint x: 386, endPoint y: 188, distance: 54.5
click at [386, 188] on td "[PHONE_NUMBER]" at bounding box center [371, 186] width 98 height 47
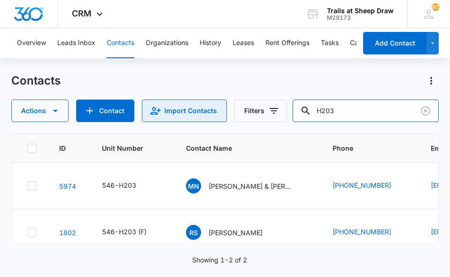
drag, startPoint x: 364, startPoint y: 115, endPoint x: 219, endPoint y: 122, distance: 145.4
click at [219, 122] on div "Actions Contact Import Contacts Filters H203" at bounding box center [225, 111] width 428 height 23
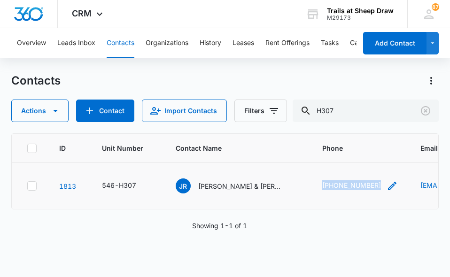
drag, startPoint x: 318, startPoint y: 188, endPoint x: 375, endPoint y: 188, distance: 56.9
click at [375, 188] on td "[PHONE_NUMBER]" at bounding box center [360, 186] width 98 height 47
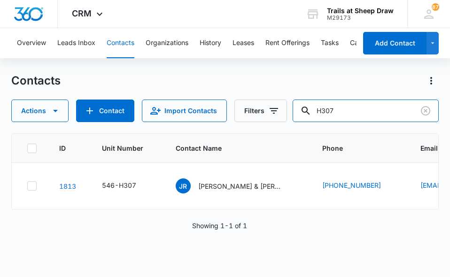
drag, startPoint x: 365, startPoint y: 114, endPoint x: 292, endPoint y: 119, distance: 72.6
click at [292, 119] on div "Actions Contact Import Contacts Filters H307" at bounding box center [225, 111] width 428 height 23
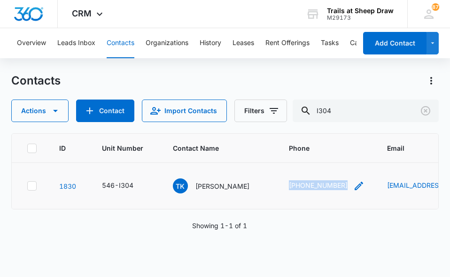
drag, startPoint x: 268, startPoint y: 183, endPoint x: 326, endPoint y: 185, distance: 57.8
click at [326, 185] on td "[PHONE_NUMBER]" at bounding box center [327, 186] width 98 height 47
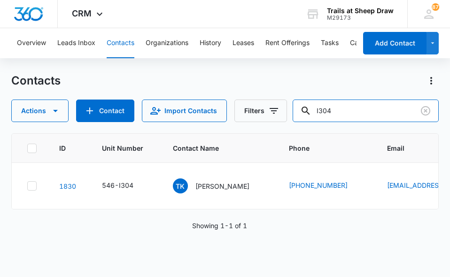
drag, startPoint x: 351, startPoint y: 108, endPoint x: 277, endPoint y: 126, distance: 76.5
click at [277, 126] on div "Contacts Actions Contact Import Contacts Filters I304 ID Unit Number Contact Na…" at bounding box center [225, 174] width 428 height 203
type input "3230"
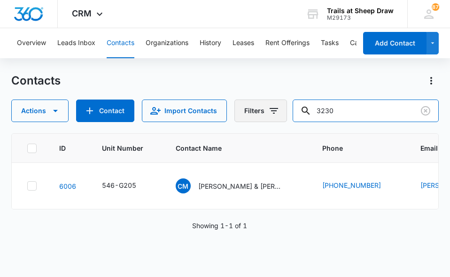
drag, startPoint x: 377, startPoint y: 111, endPoint x: 244, endPoint y: 117, distance: 134.1
click at [244, 117] on div "Actions Contact Import Contacts Filters 3230" at bounding box center [225, 111] width 428 height 23
type input "1874"
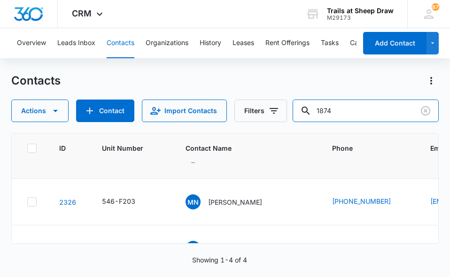
scroll to position [94, 0]
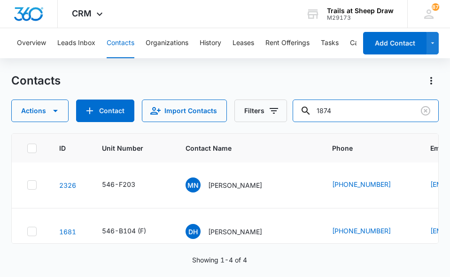
drag, startPoint x: 353, startPoint y: 103, endPoint x: 293, endPoint y: 115, distance: 61.4
click at [293, 115] on div "Actions Contact Import Contacts Filters 1874" at bounding box center [225, 111] width 428 height 23
type input "9707141252"
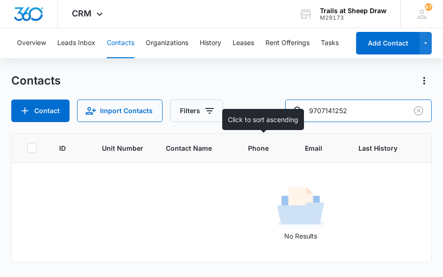
scroll to position [0, 0]
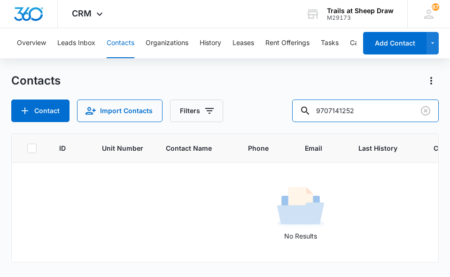
drag, startPoint x: 367, startPoint y: 109, endPoint x: 294, endPoint y: 111, distance: 72.4
click at [294, 111] on div "Contact Import Contacts Filters 9707141252" at bounding box center [225, 111] width 428 height 23
type input "1252"
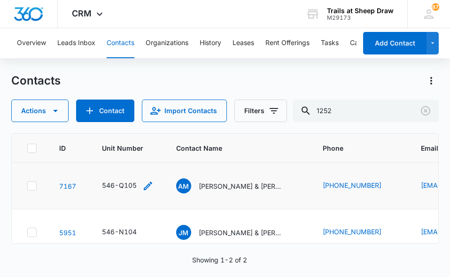
click at [110, 189] on div "546-Q105" at bounding box center [119, 186] width 35 height 10
click at [214, 188] on p "[PERSON_NAME] & [PERSON_NAME]" at bounding box center [241, 186] width 85 height 10
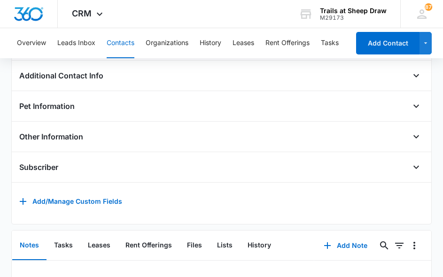
scroll to position [405, 0]
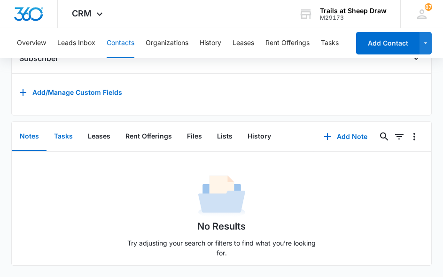
click at [68, 125] on button "Tasks" at bounding box center [64, 136] width 34 height 29
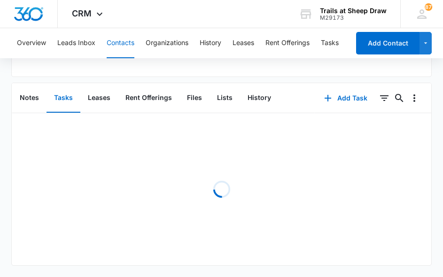
scroll to position [343, 0]
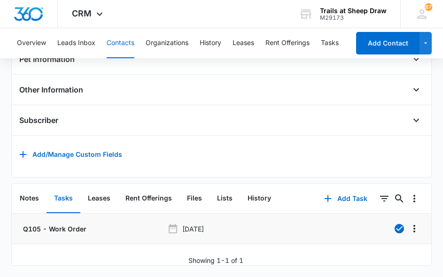
click at [47, 224] on p "Q105 - Work Order" at bounding box center [53, 229] width 65 height 10
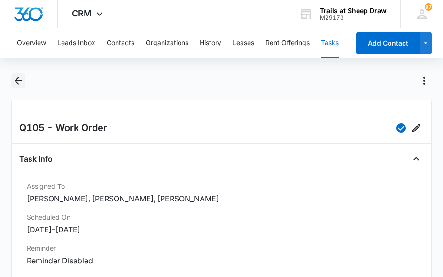
click at [18, 81] on icon "Back" at bounding box center [19, 81] width 8 height 8
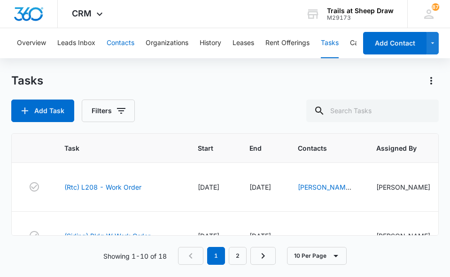
click at [117, 40] on button "Contacts" at bounding box center [121, 43] width 28 height 30
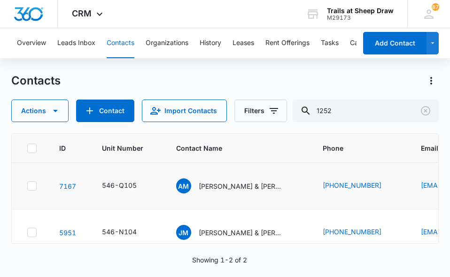
scroll to position [19, 0]
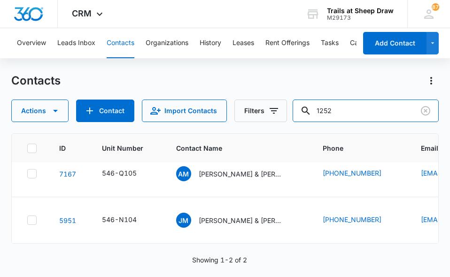
drag, startPoint x: 347, startPoint y: 107, endPoint x: 295, endPoint y: 112, distance: 52.0
click at [295, 112] on div "Actions Contact Import Contacts Filters 1252" at bounding box center [225, 111] width 428 height 23
type input "L206"
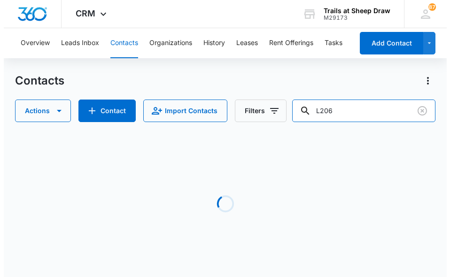
scroll to position [0, 0]
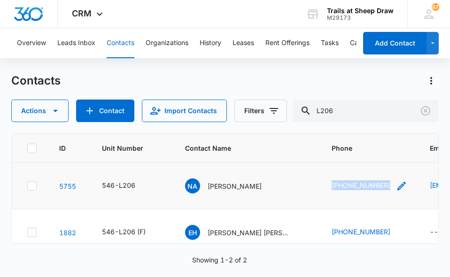
drag, startPoint x: 328, startPoint y: 183, endPoint x: 386, endPoint y: 190, distance: 58.2
click at [386, 190] on td "[PHONE_NUMBER]" at bounding box center [370, 186] width 98 height 47
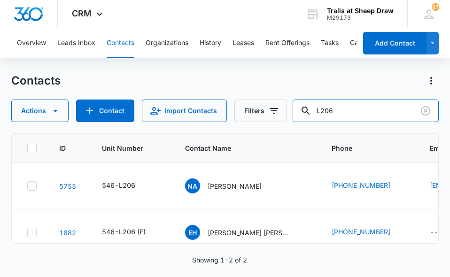
drag, startPoint x: 360, startPoint y: 103, endPoint x: 298, endPoint y: 113, distance: 62.4
click at [298, 113] on div "Actions Contact Import Contacts Filters L206" at bounding box center [225, 111] width 428 height 23
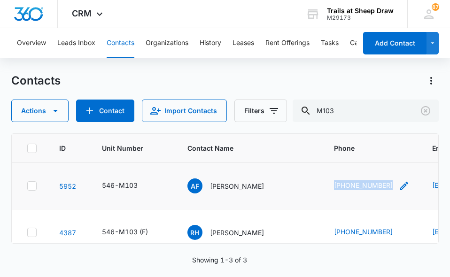
drag, startPoint x: 330, startPoint y: 186, endPoint x: 387, endPoint y: 189, distance: 57.0
click at [387, 189] on td "[PHONE_NUMBER]" at bounding box center [372, 186] width 98 height 47
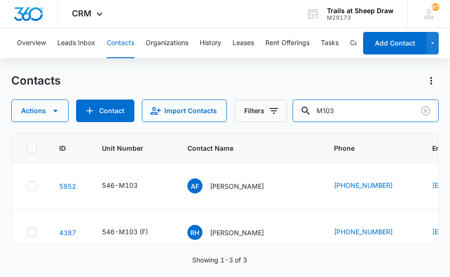
drag, startPoint x: 345, startPoint y: 103, endPoint x: 290, endPoint y: 112, distance: 56.1
click at [290, 112] on div "Actions Contact Import Contacts Filters M103" at bounding box center [225, 111] width 428 height 23
type input "O04"
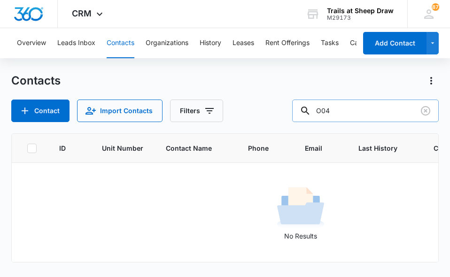
drag, startPoint x: 351, startPoint y: 108, endPoint x: 311, endPoint y: 112, distance: 40.1
click at [311, 112] on div "O04" at bounding box center [365, 111] width 147 height 23
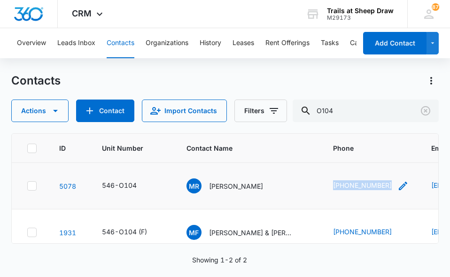
drag, startPoint x: 330, startPoint y: 183, endPoint x: 387, endPoint y: 185, distance: 56.9
click at [387, 185] on td "[PHONE_NUMBER]" at bounding box center [371, 186] width 98 height 47
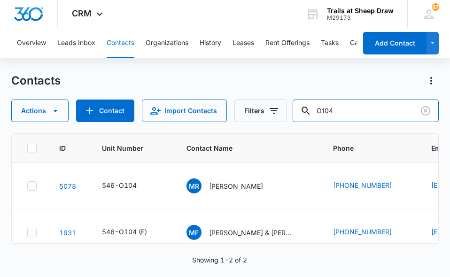
drag, startPoint x: 350, startPoint y: 111, endPoint x: 299, endPoint y: 118, distance: 51.2
click at [299, 118] on div "Actions Contact Import Contacts Filters O104" at bounding box center [225, 111] width 428 height 23
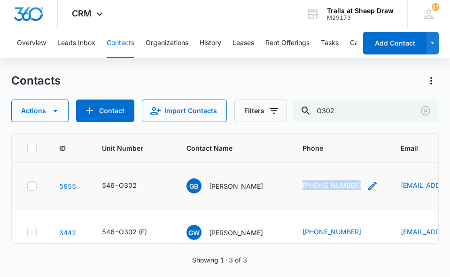
drag, startPoint x: 292, startPoint y: 186, endPoint x: 350, endPoint y: 189, distance: 57.4
click at [350, 189] on td "[PHONE_NUMBER]" at bounding box center [340, 186] width 98 height 47
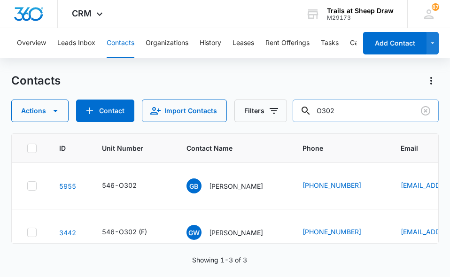
drag, startPoint x: 354, startPoint y: 109, endPoint x: 306, endPoint y: 117, distance: 48.6
click at [306, 117] on input "O302" at bounding box center [366, 111] width 146 height 23
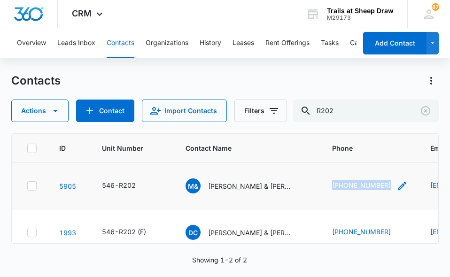
drag, startPoint x: 328, startPoint y: 185, endPoint x: 387, endPoint y: 189, distance: 59.3
click at [387, 189] on td "[PHONE_NUMBER]" at bounding box center [370, 186] width 98 height 47
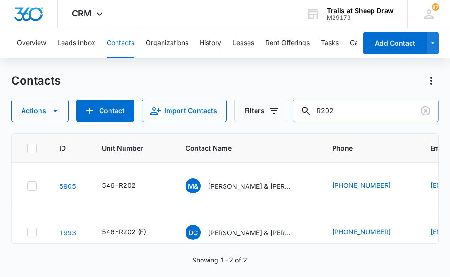
drag, startPoint x: 367, startPoint y: 112, endPoint x: 303, endPoint y: 111, distance: 63.9
click at [303, 111] on input "R202" at bounding box center [366, 111] width 146 height 23
type input "S308"
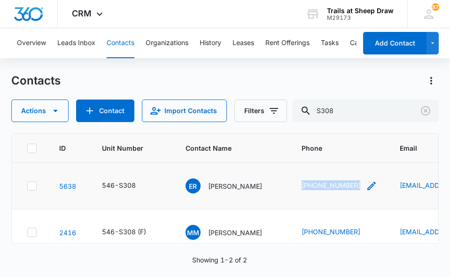
drag, startPoint x: 300, startPoint y: 184, endPoint x: 358, endPoint y: 183, distance: 57.4
click at [358, 183] on td "[PHONE_NUMBER]" at bounding box center [340, 186] width 98 height 47
